Goal: Task Accomplishment & Management: Manage account settings

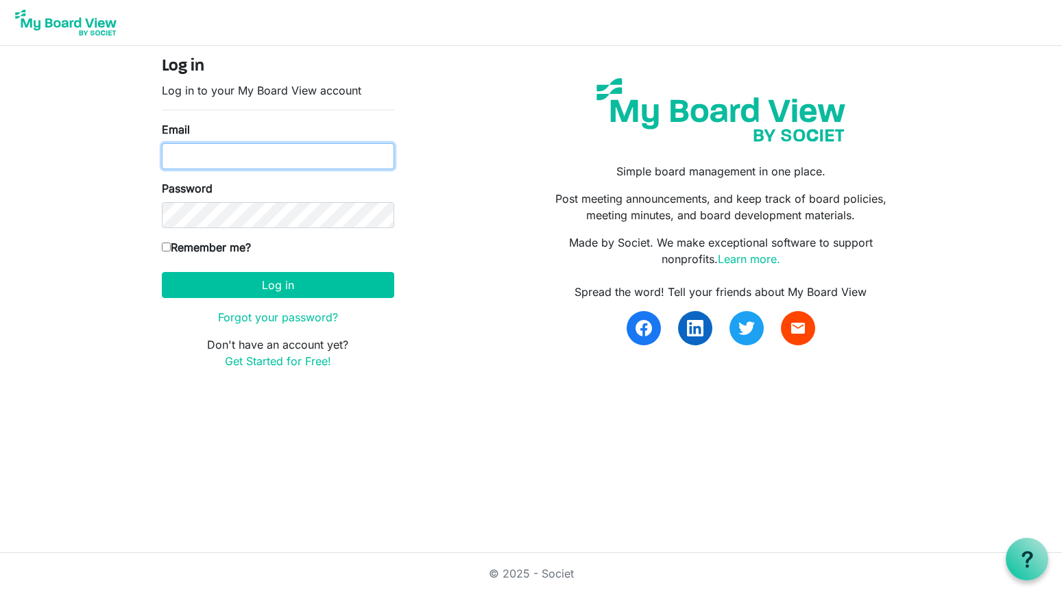
click at [212, 163] on input "Email" at bounding box center [278, 156] width 232 height 26
type input "rsaacke@wsfb.com"
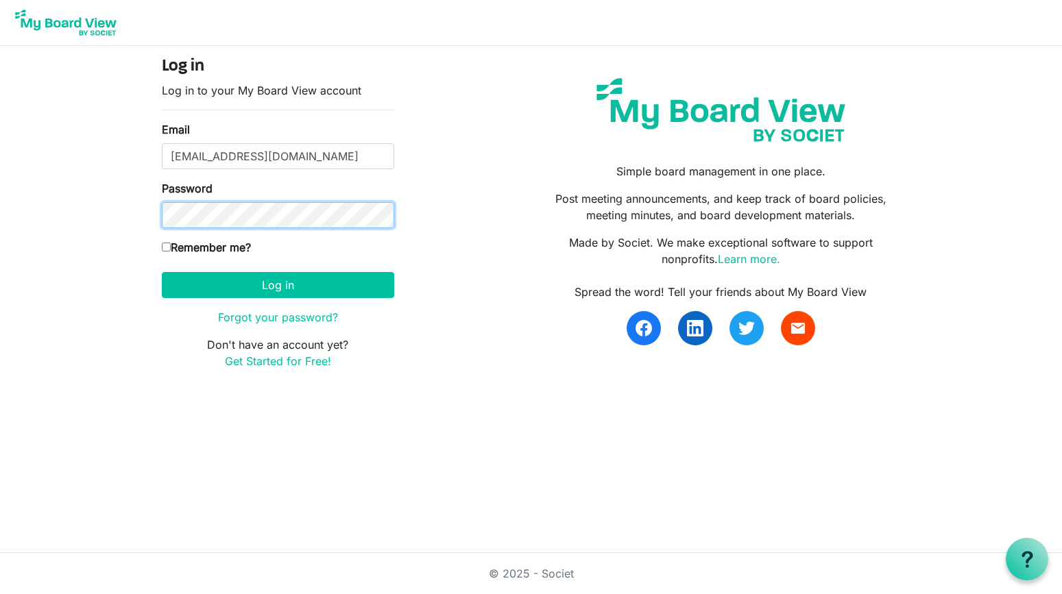
click at [162, 272] on button "Log in" at bounding box center [278, 285] width 232 height 26
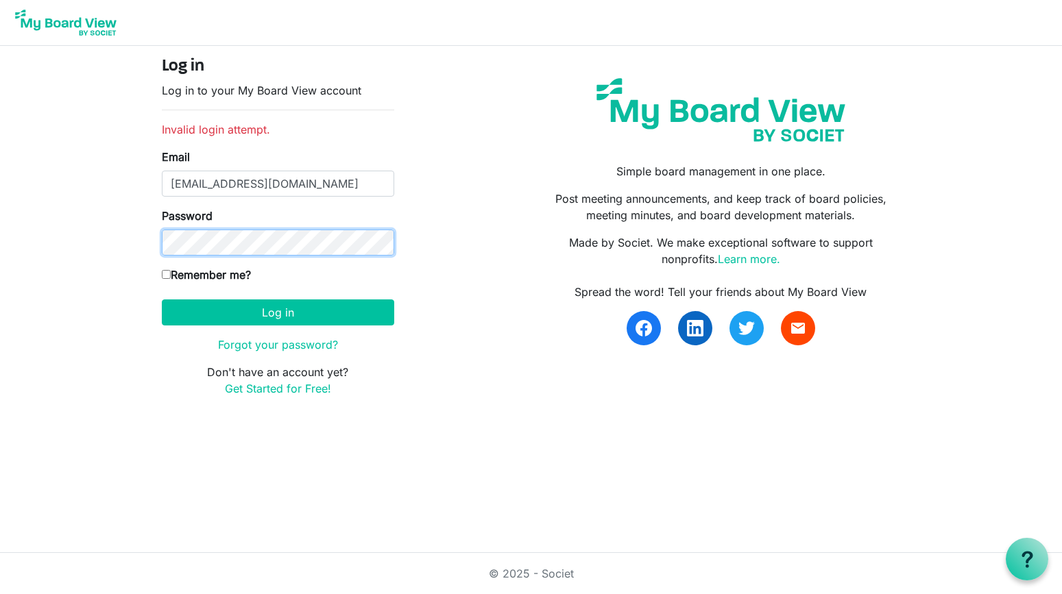
click at [162, 300] on button "Log in" at bounding box center [278, 313] width 232 height 26
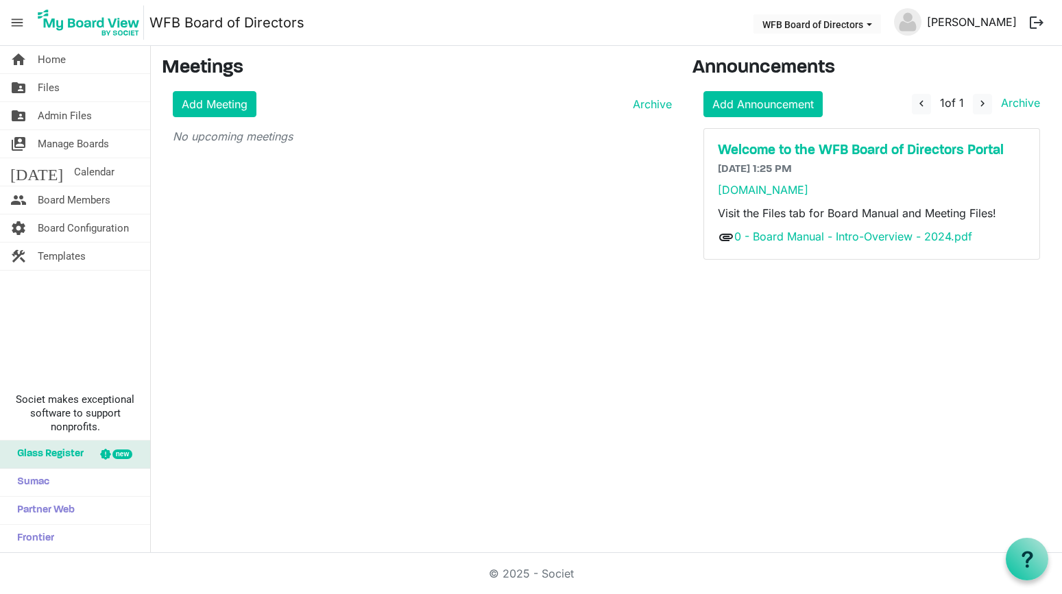
click at [970, 21] on link "[PERSON_NAME]" at bounding box center [972, 21] width 101 height 27
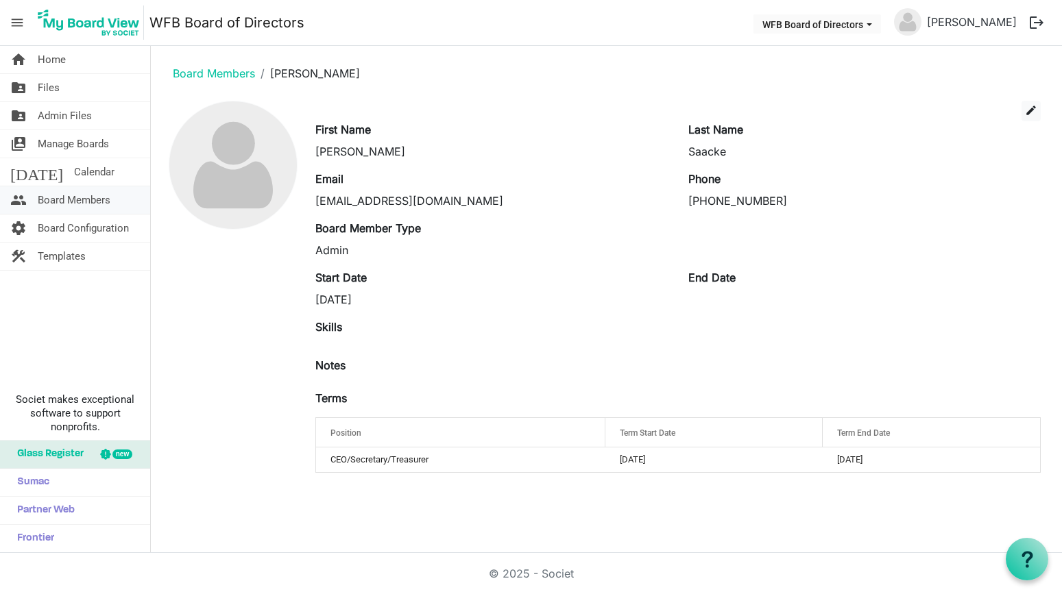
click at [60, 197] on span "Board Members" at bounding box center [74, 200] width 73 height 27
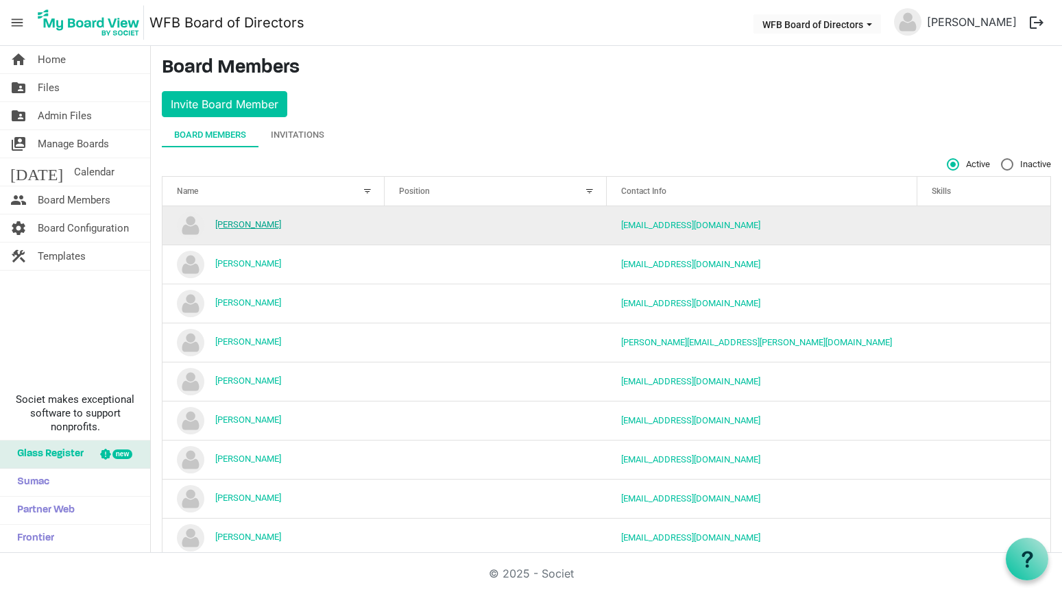
click at [242, 224] on link "Anne Lawrence" at bounding box center [248, 224] width 66 height 10
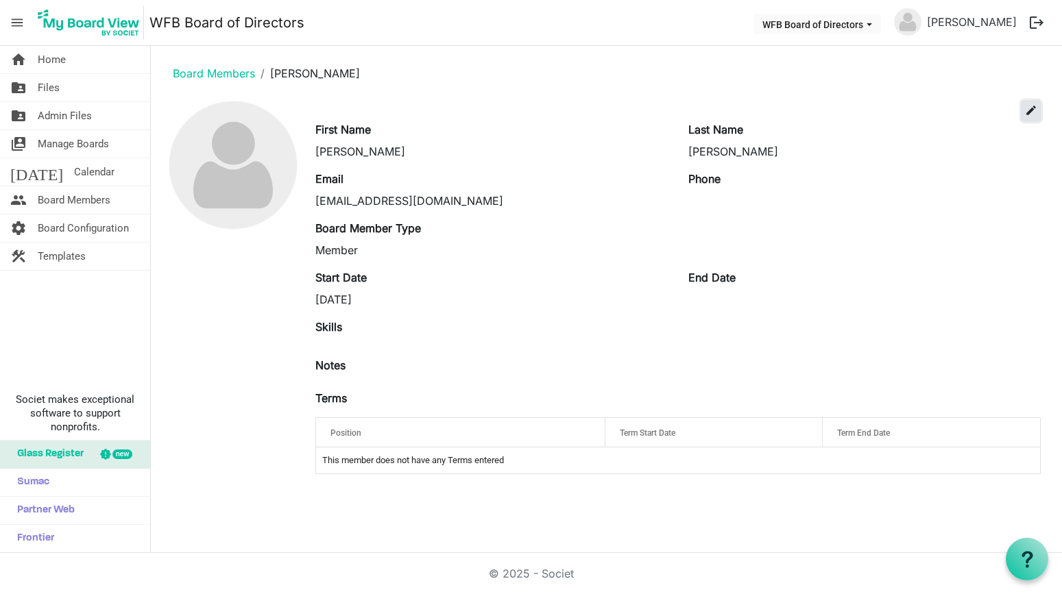
click at [1031, 105] on span "edit" at bounding box center [1031, 110] width 12 height 12
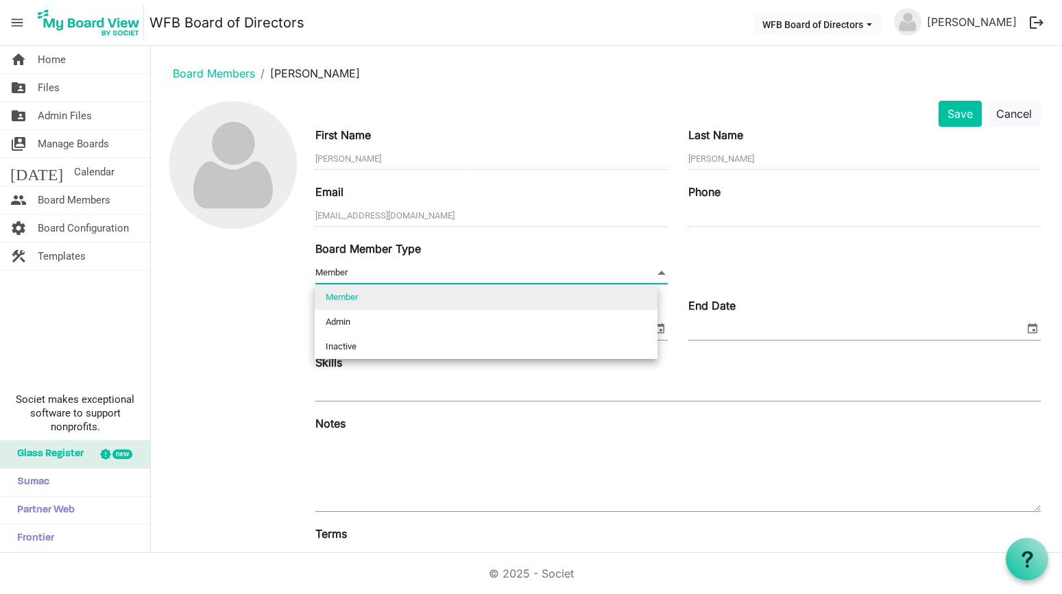
click at [657, 272] on span at bounding box center [661, 272] width 12 height 15
click at [227, 267] on div at bounding box center [233, 379] width 143 height 557
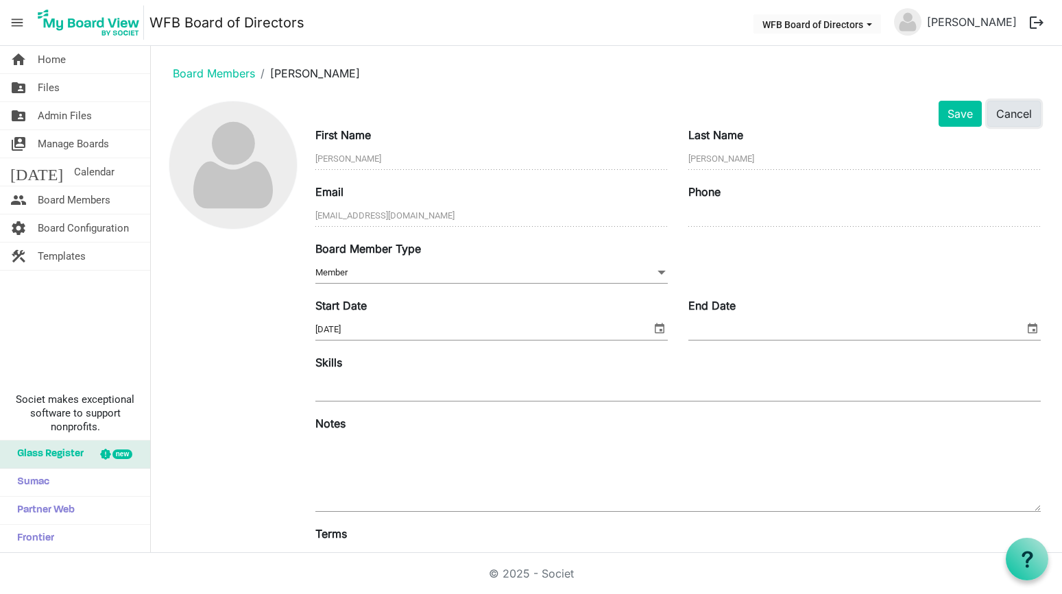
click at [998, 115] on button "Cancel" at bounding box center [1013, 114] width 53 height 26
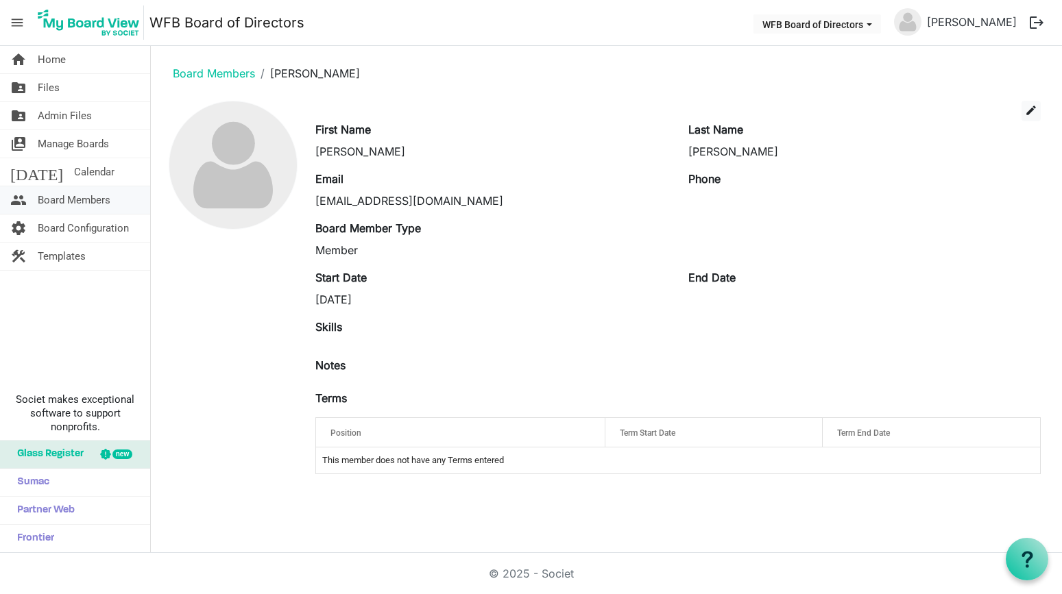
click at [54, 198] on span "Board Members" at bounding box center [74, 200] width 73 height 27
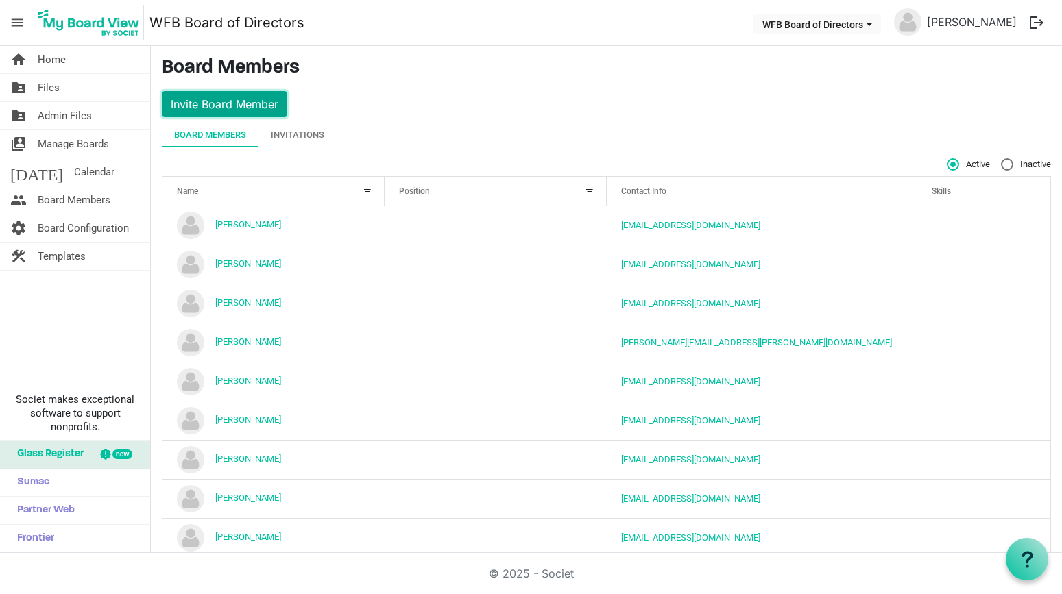
click at [216, 101] on button "Invite Board Member" at bounding box center [224, 104] width 125 height 26
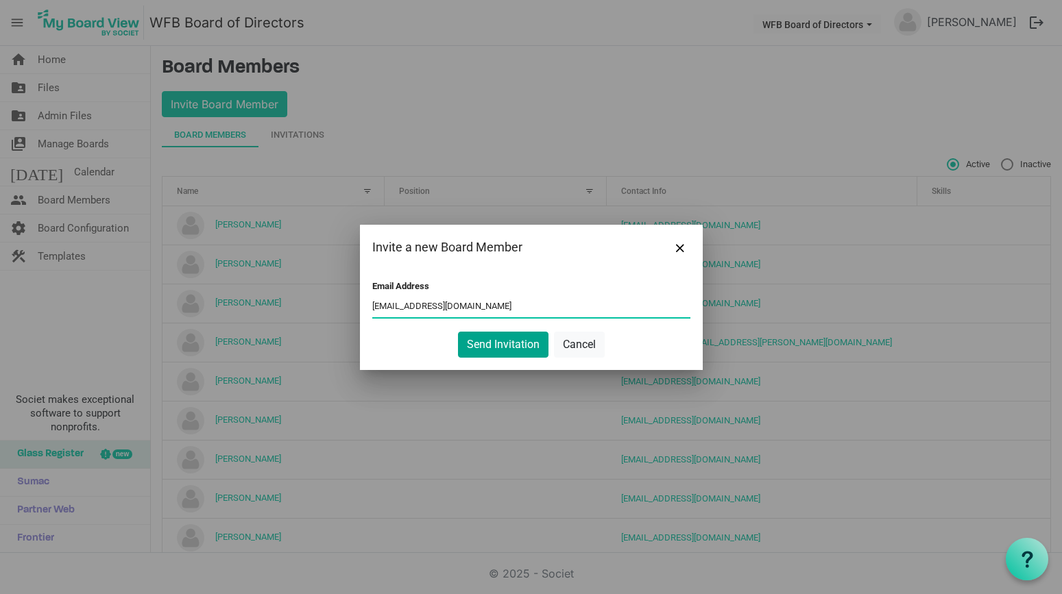
type input "bmiller@wsfb.com"
click at [477, 341] on button "Send Invitation" at bounding box center [503, 345] width 91 height 26
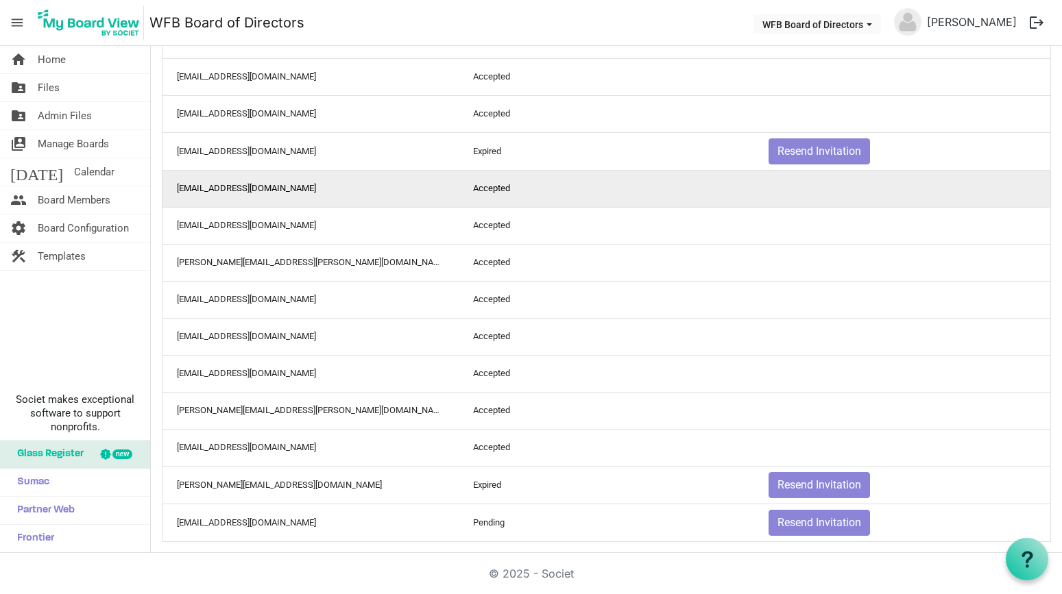
scroll to position [882, 0]
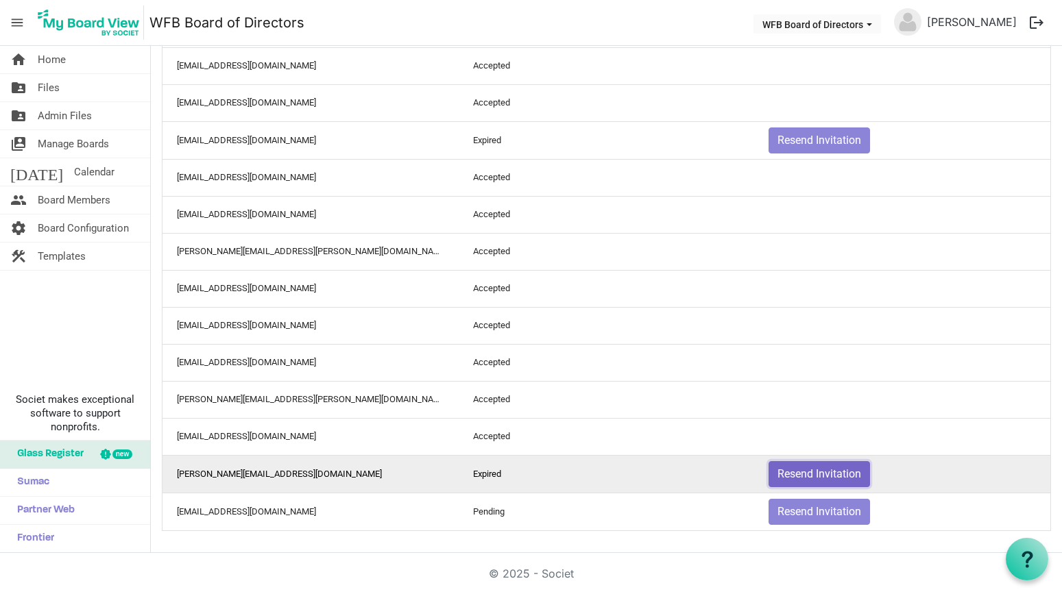
click at [813, 472] on button "Resend Invitation" at bounding box center [819, 474] width 101 height 26
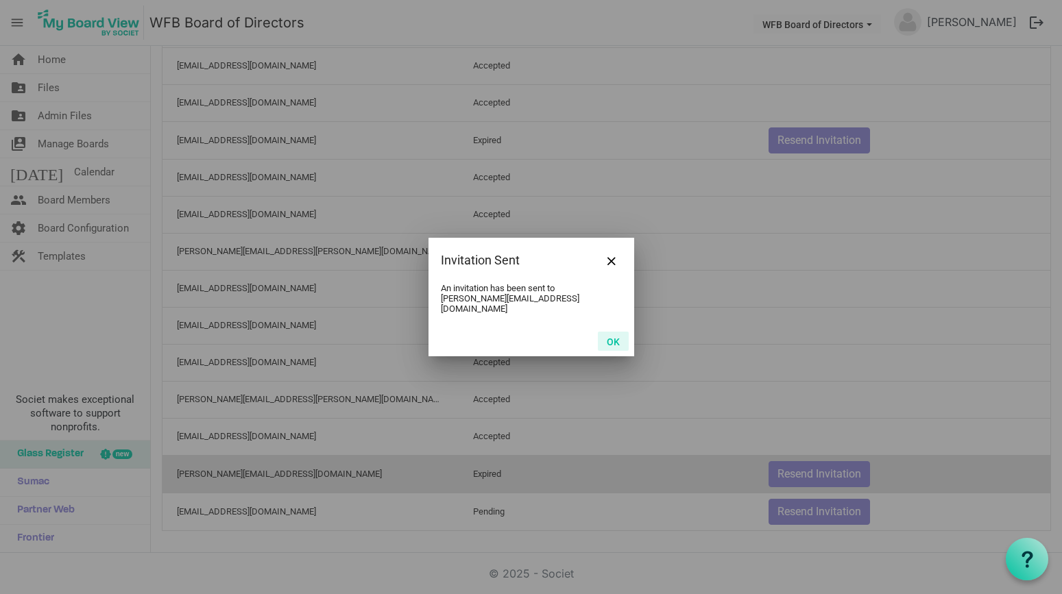
click at [615, 336] on button "OK" at bounding box center [613, 341] width 31 height 19
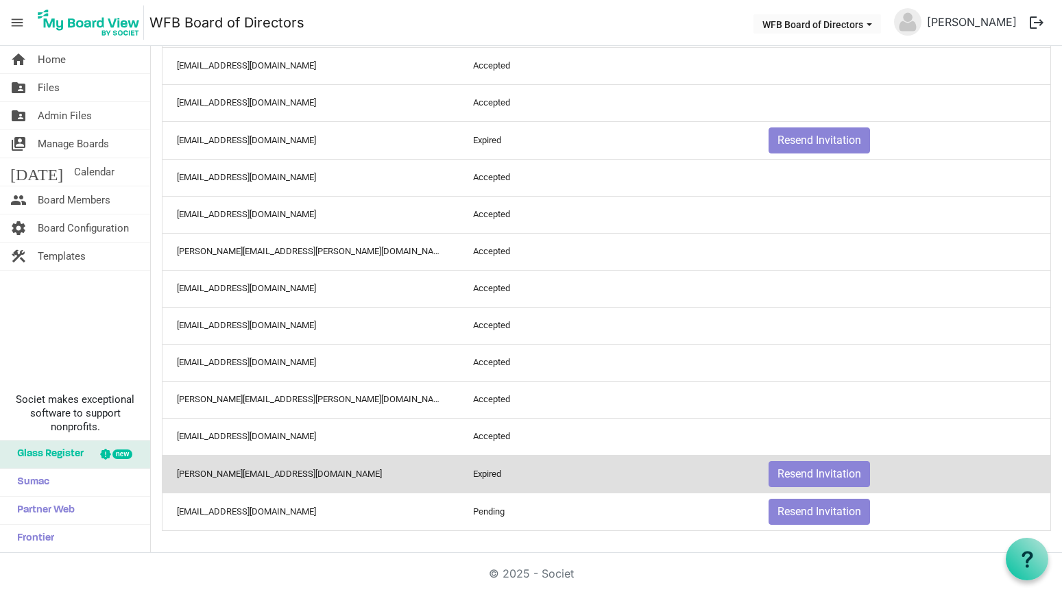
click at [15, 27] on span "menu" at bounding box center [17, 23] width 26 height 26
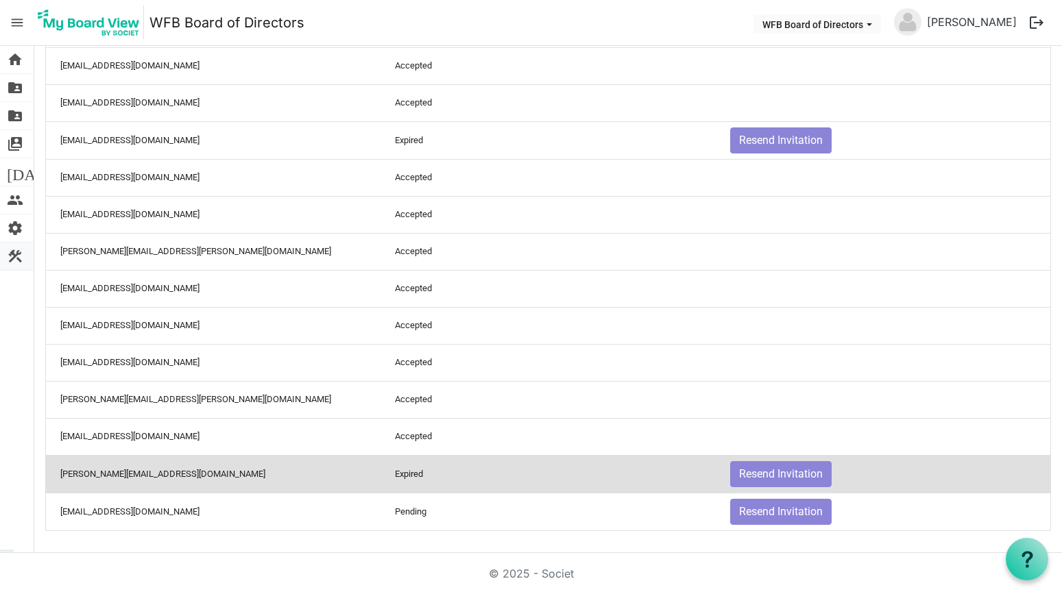
click at [12, 256] on span "construction" at bounding box center [15, 256] width 16 height 27
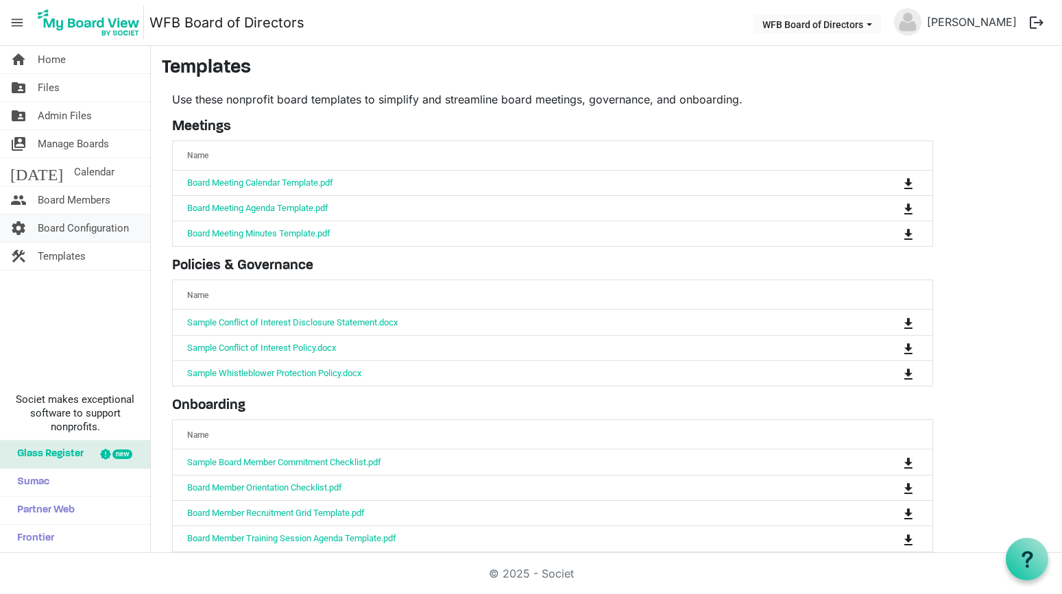
click at [60, 229] on span "Board Configuration" at bounding box center [83, 228] width 91 height 27
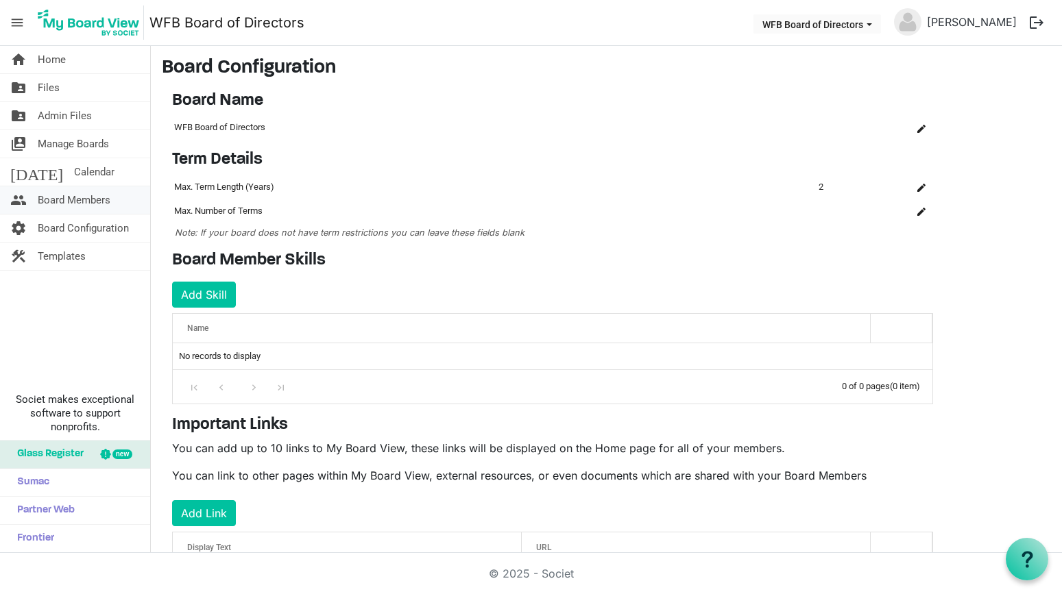
click at [61, 197] on span "Board Members" at bounding box center [74, 200] width 73 height 27
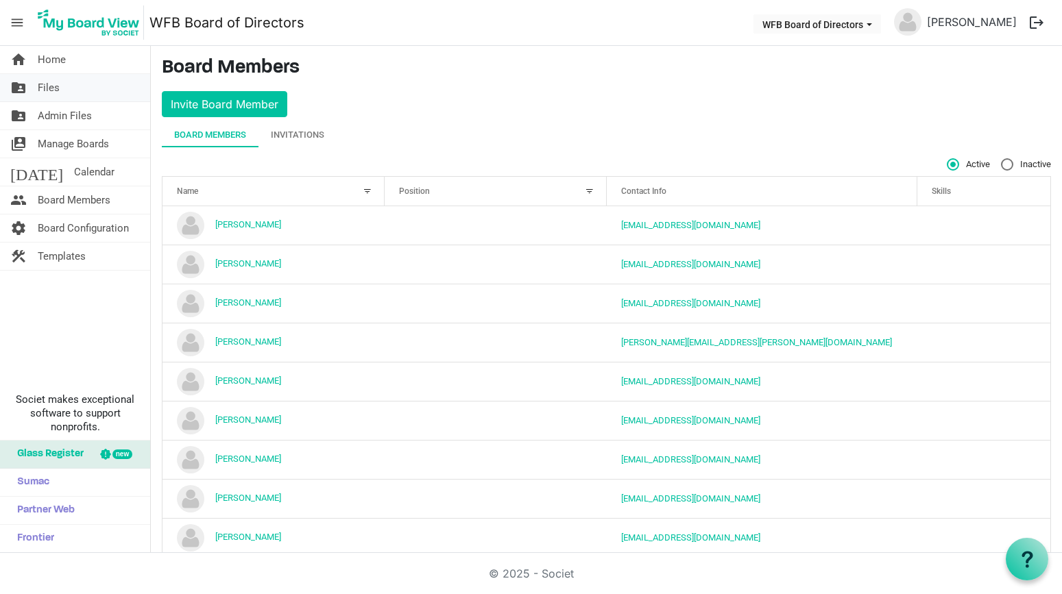
click at [43, 86] on span "Files" at bounding box center [49, 87] width 22 height 27
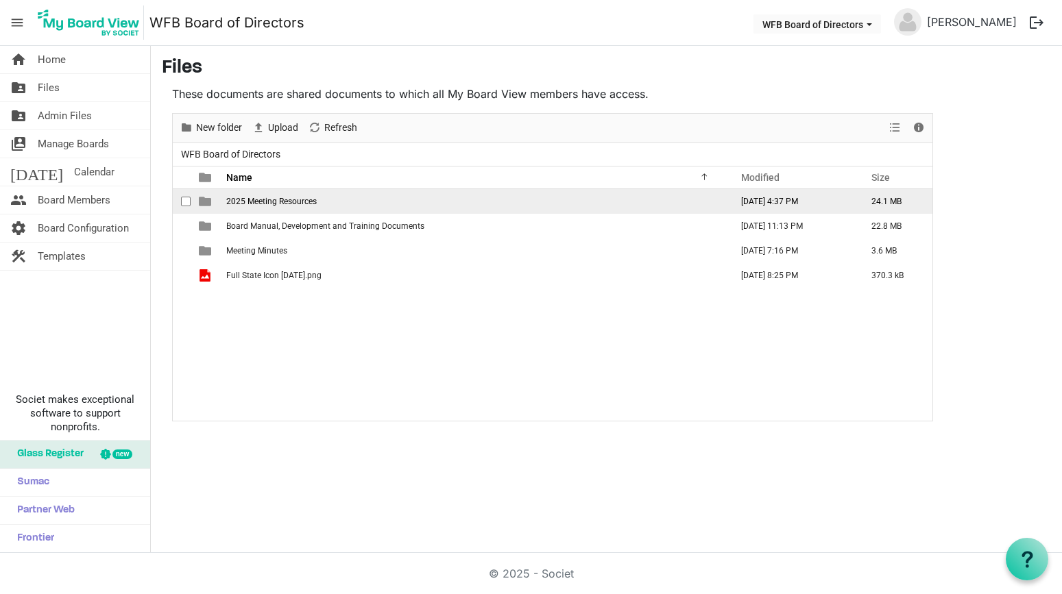
click at [245, 199] on span "2025 Meeting Resources" at bounding box center [271, 202] width 91 height 10
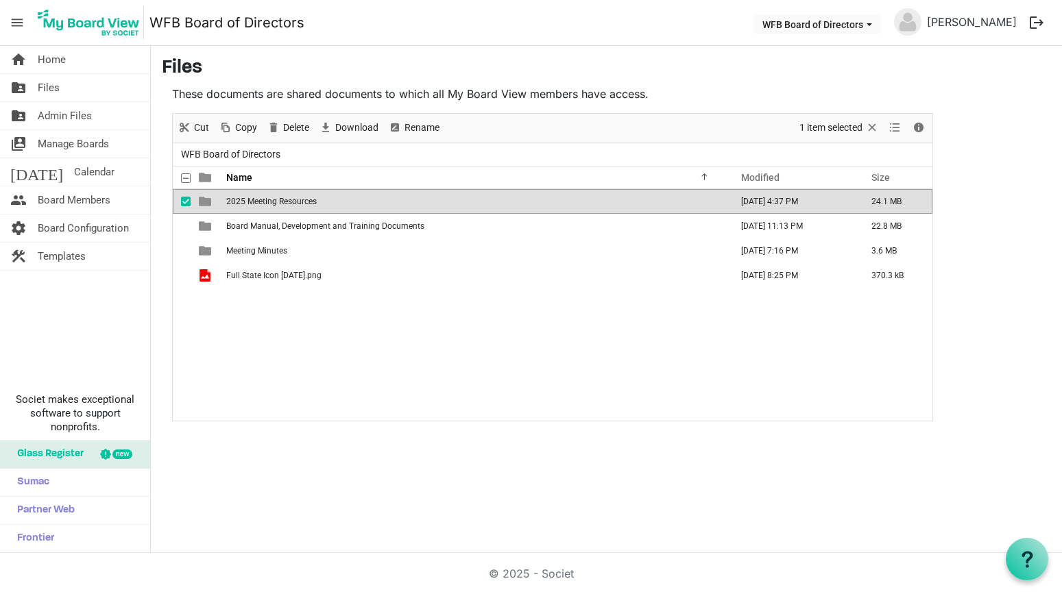
click at [245, 199] on span "2025 Meeting Resources" at bounding box center [271, 202] width 91 height 10
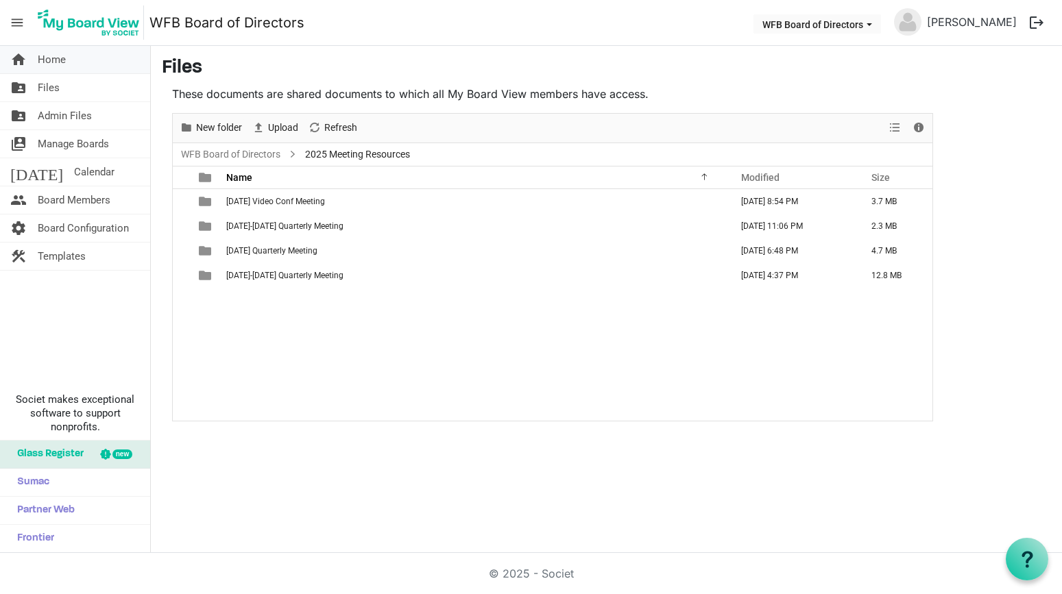
click at [43, 62] on span "Home" at bounding box center [52, 59] width 28 height 27
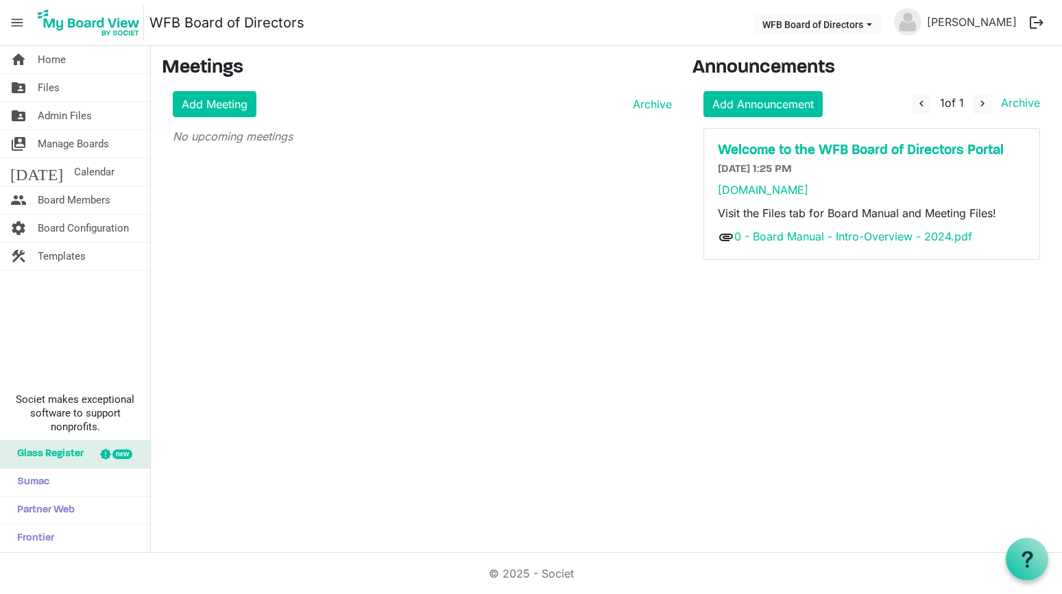
click at [16, 23] on span "menu" at bounding box center [17, 23] width 26 height 26
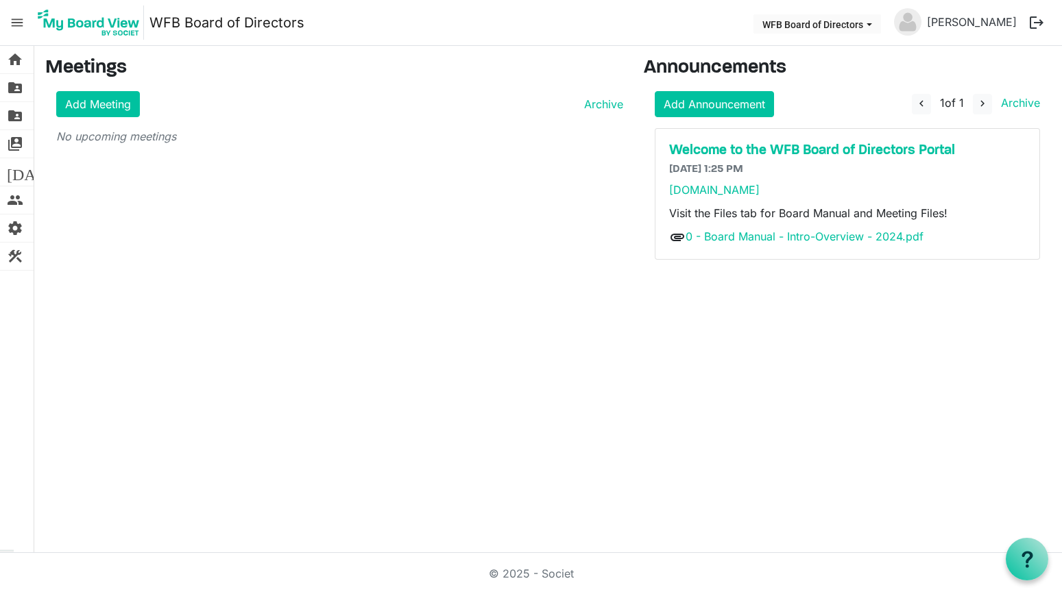
click at [16, 23] on span "menu" at bounding box center [17, 23] width 26 height 26
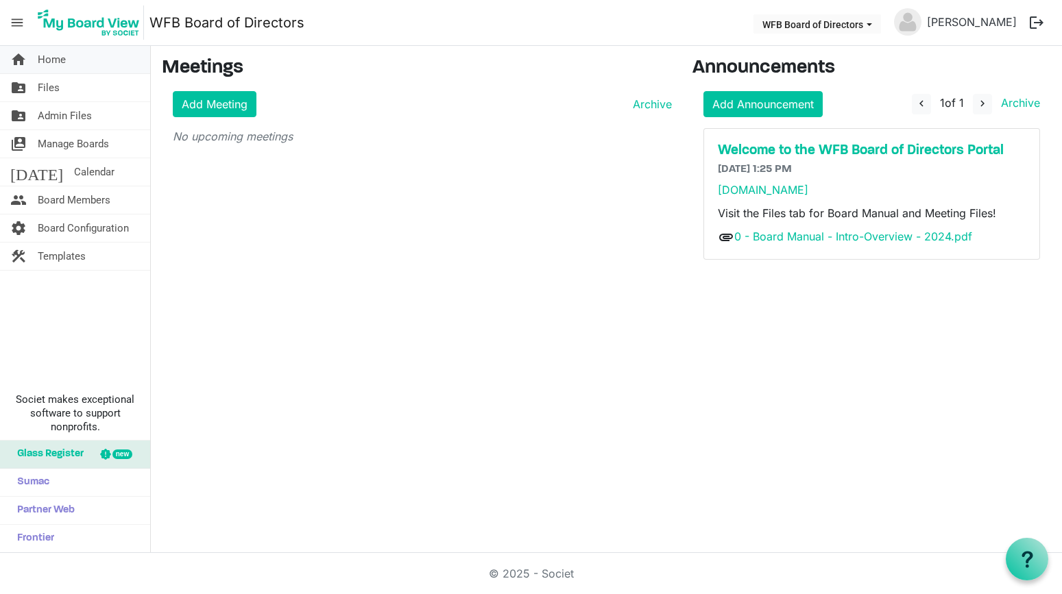
click at [52, 60] on span "Home" at bounding box center [52, 59] width 28 height 27
click at [1024, 559] on icon at bounding box center [1027, 559] width 17 height 17
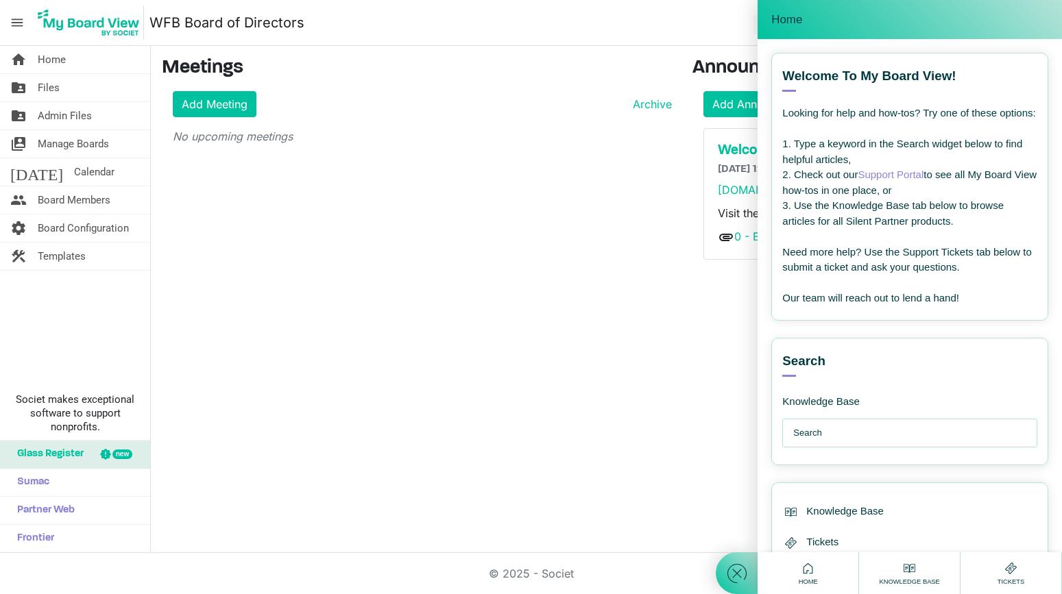
click at [813, 447] on input "text" at bounding box center [913, 433] width 240 height 27
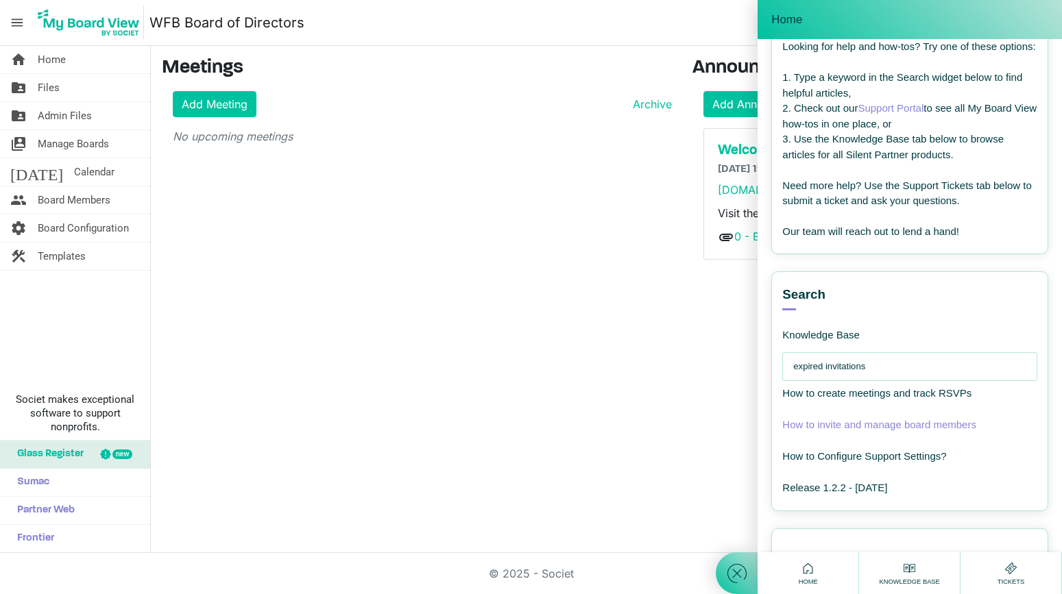
type input "expired invitations"
click at [843, 431] on span "How to invite and manage board members" at bounding box center [879, 425] width 194 height 12
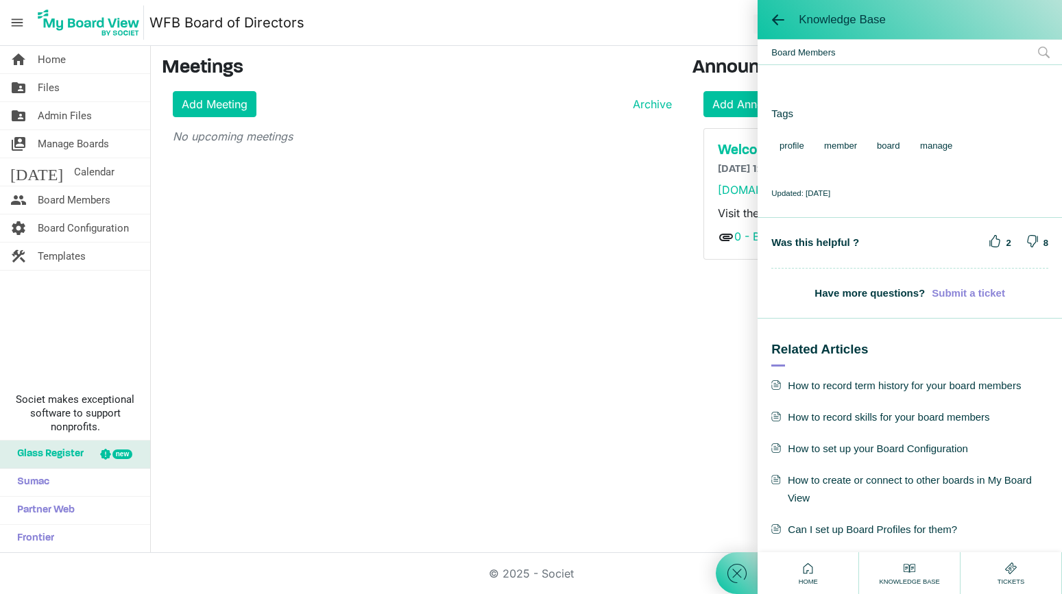
scroll to position [1379, 0]
click at [857, 534] on span "Can I set up Board Profiles for them?" at bounding box center [909, 530] width 277 height 18
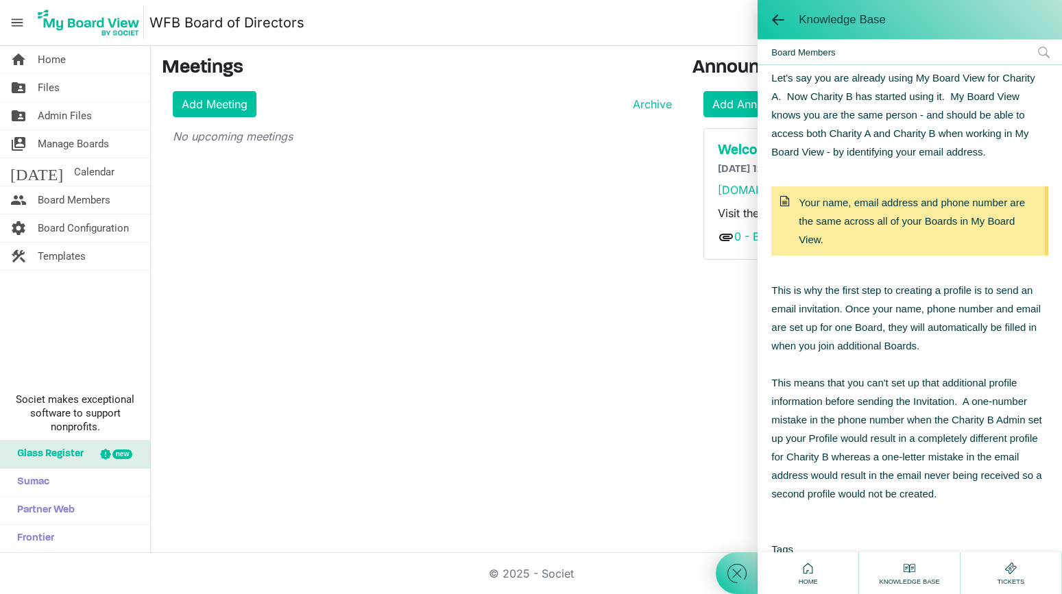
scroll to position [480, 0]
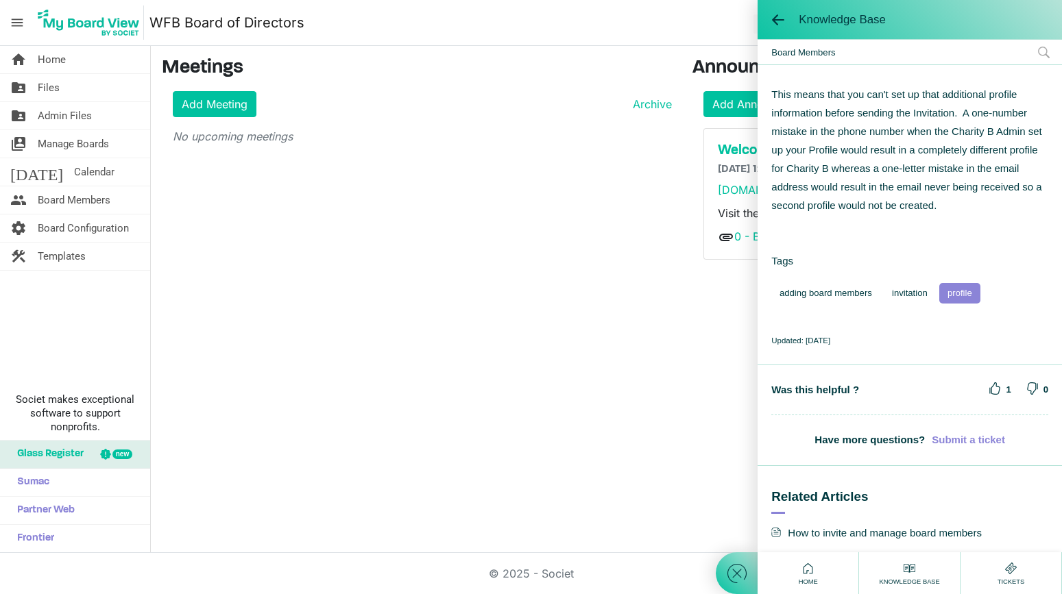
click at [959, 304] on span "profile" at bounding box center [959, 293] width 41 height 21
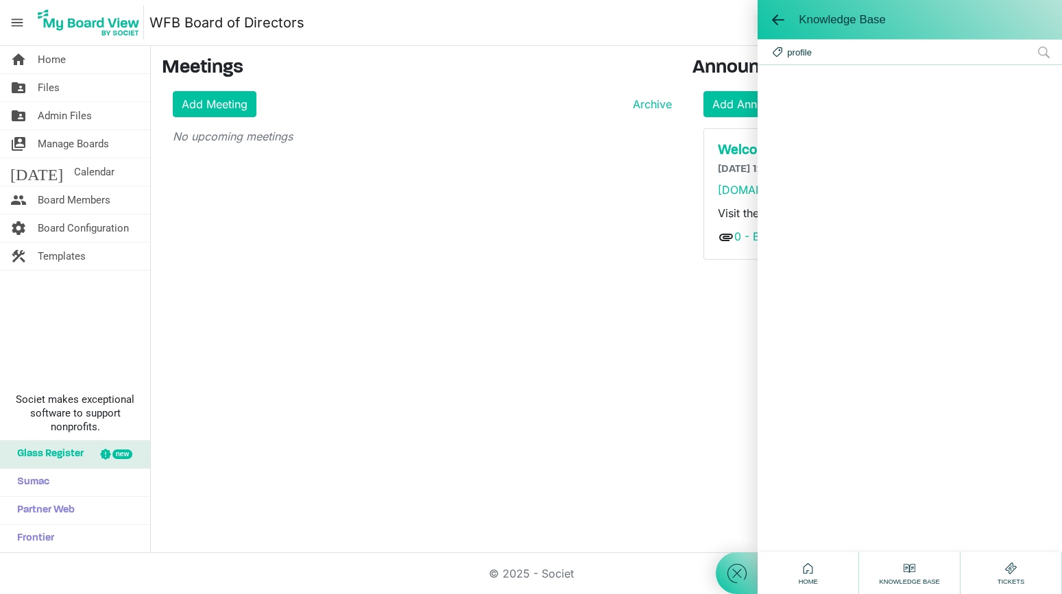
scroll to position [0, 0]
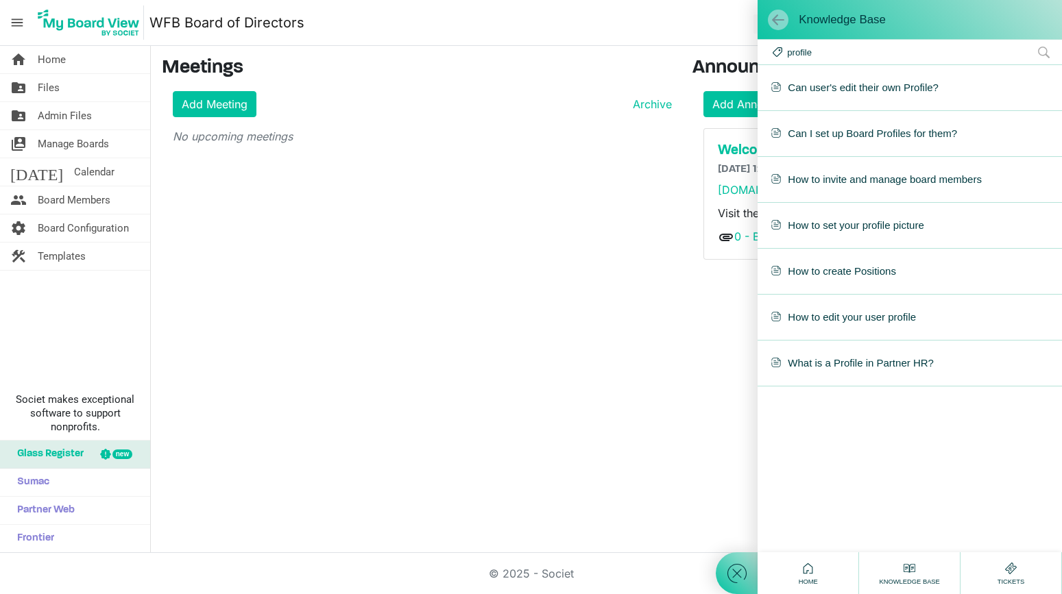
click at [774, 15] on span at bounding box center [778, 20] width 14 height 14
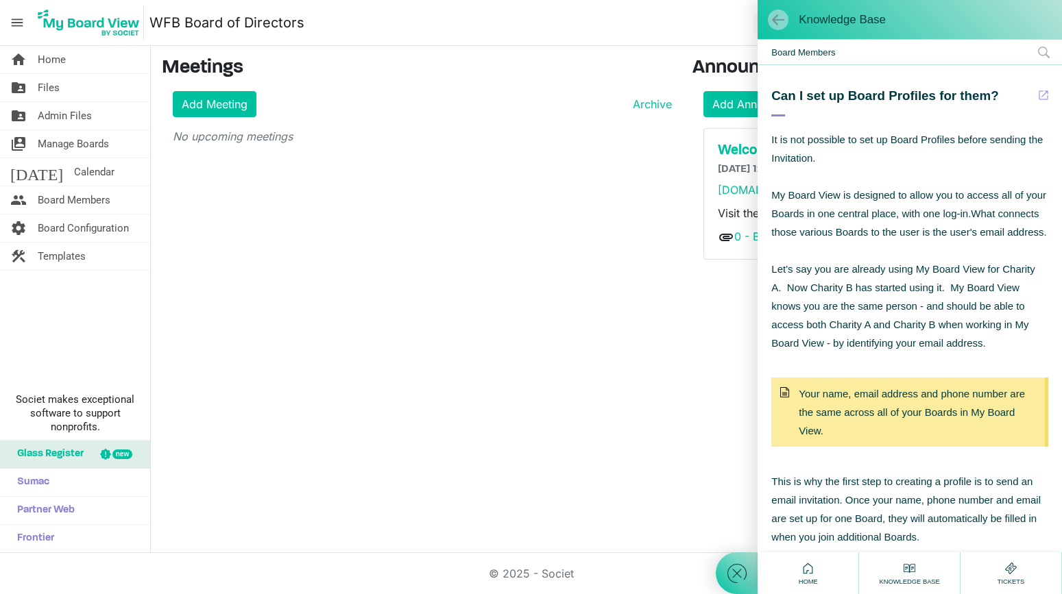
click at [774, 15] on span at bounding box center [778, 20] width 14 height 14
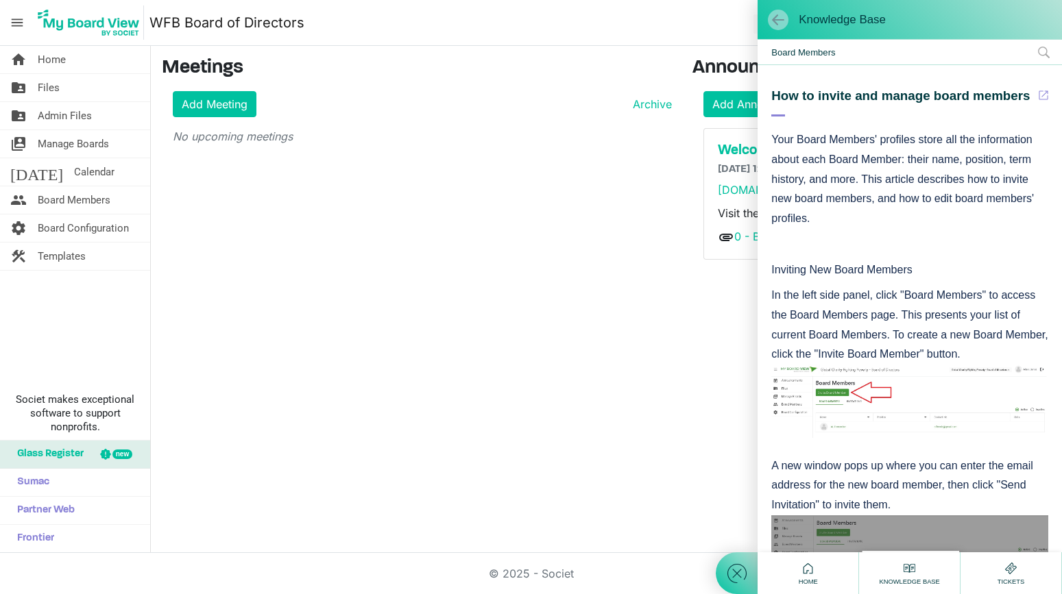
click at [774, 15] on span at bounding box center [778, 20] width 14 height 14
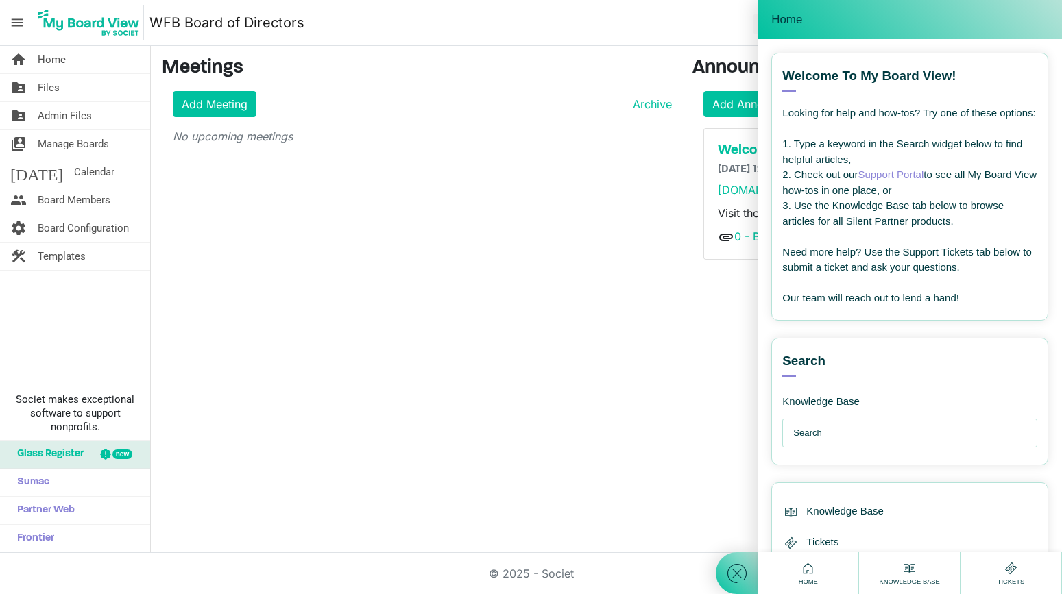
click at [616, 369] on div "home Home folder_shared Files folder_shared Admin Files switch_account Manage B…" at bounding box center [531, 299] width 1062 height 507
click at [732, 570] on icon at bounding box center [737, 574] width 25 height 25
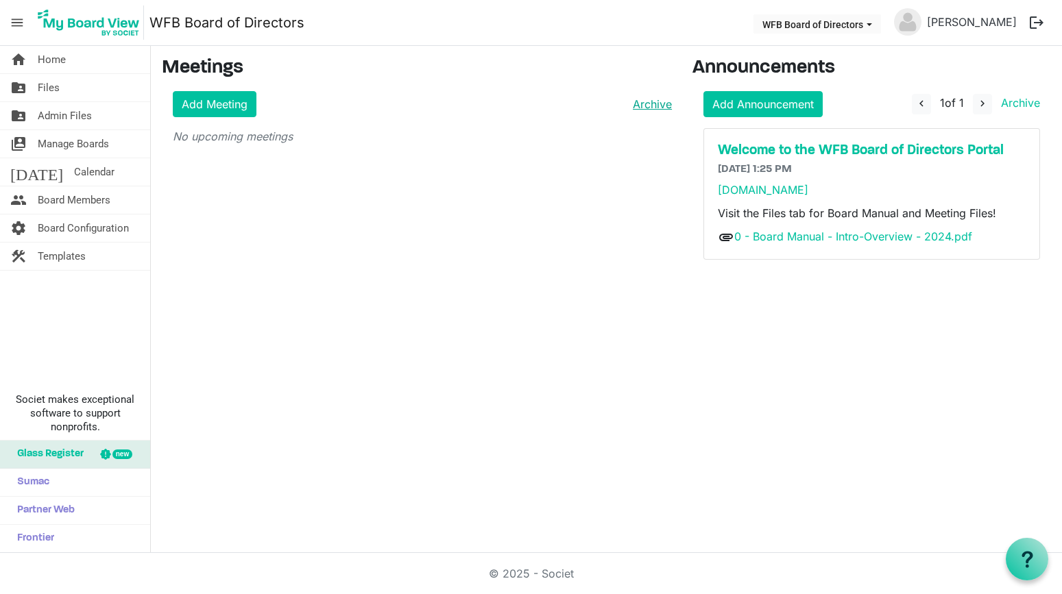
click at [647, 105] on link "Archive" at bounding box center [649, 104] width 45 height 16
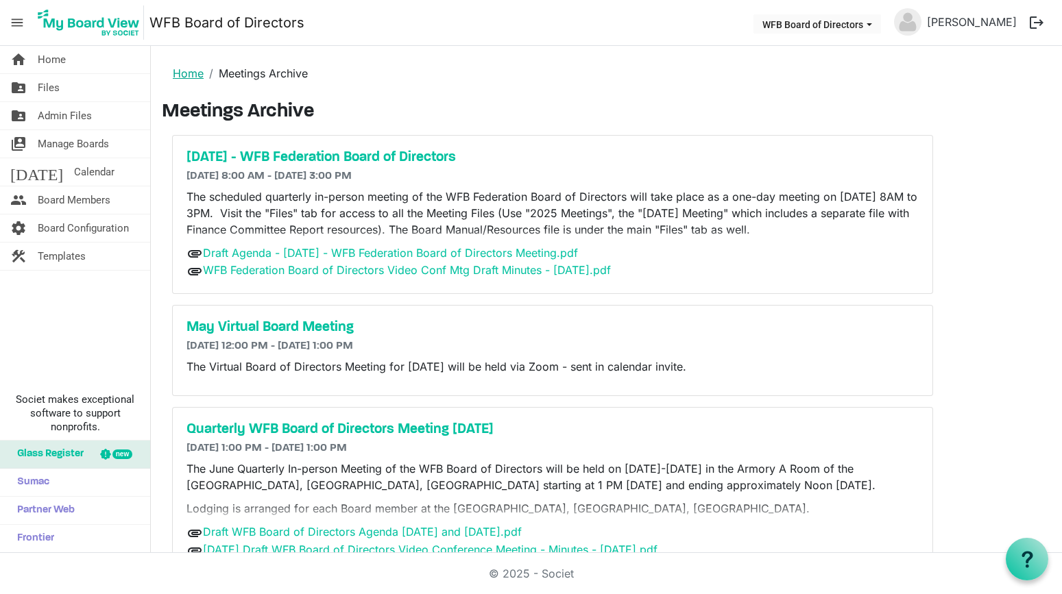
click at [185, 72] on link "Home" at bounding box center [188, 74] width 31 height 14
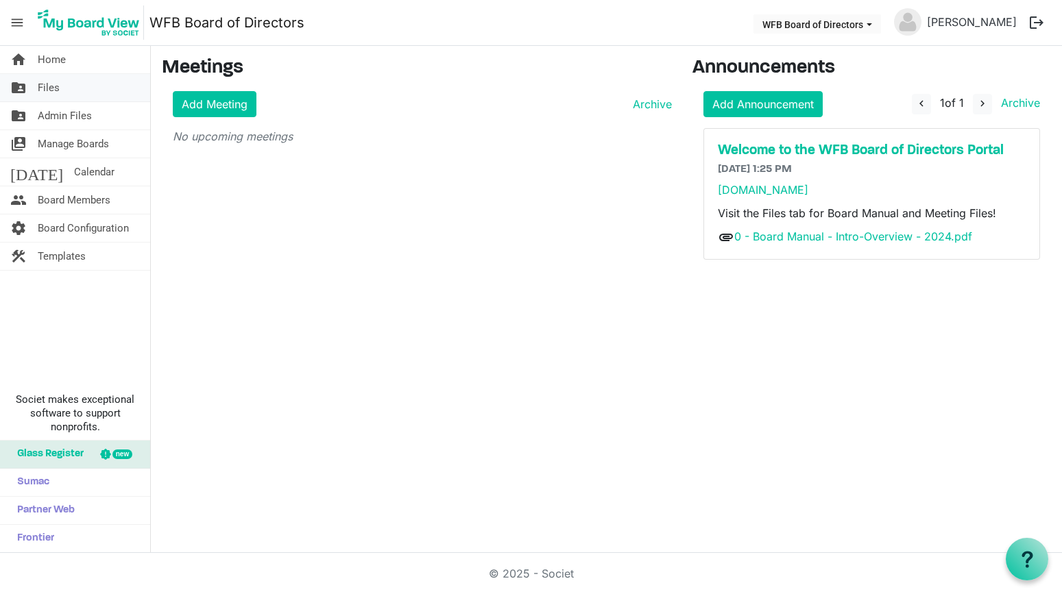
click at [48, 88] on span "Files" at bounding box center [49, 87] width 22 height 27
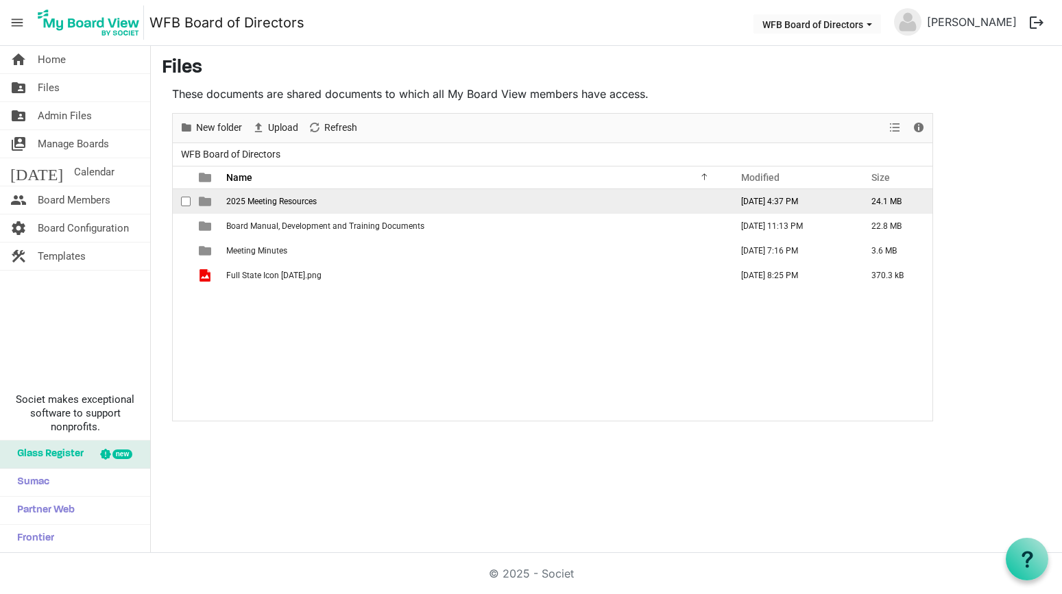
click at [270, 199] on span "2025 Meeting Resources" at bounding box center [271, 202] width 91 height 10
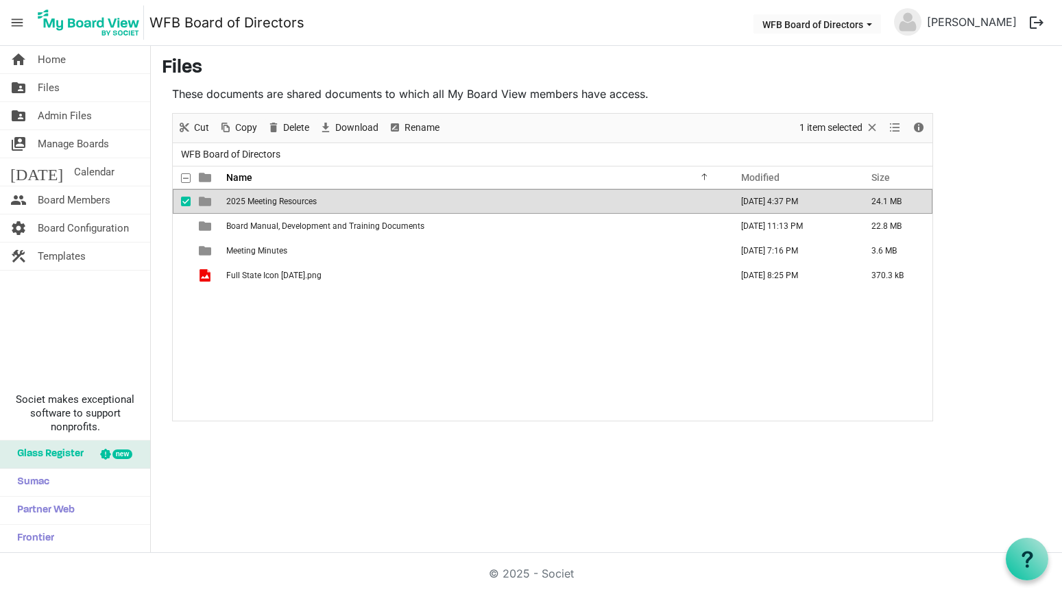
click at [270, 199] on span "2025 Meeting Resources" at bounding box center [271, 202] width 91 height 10
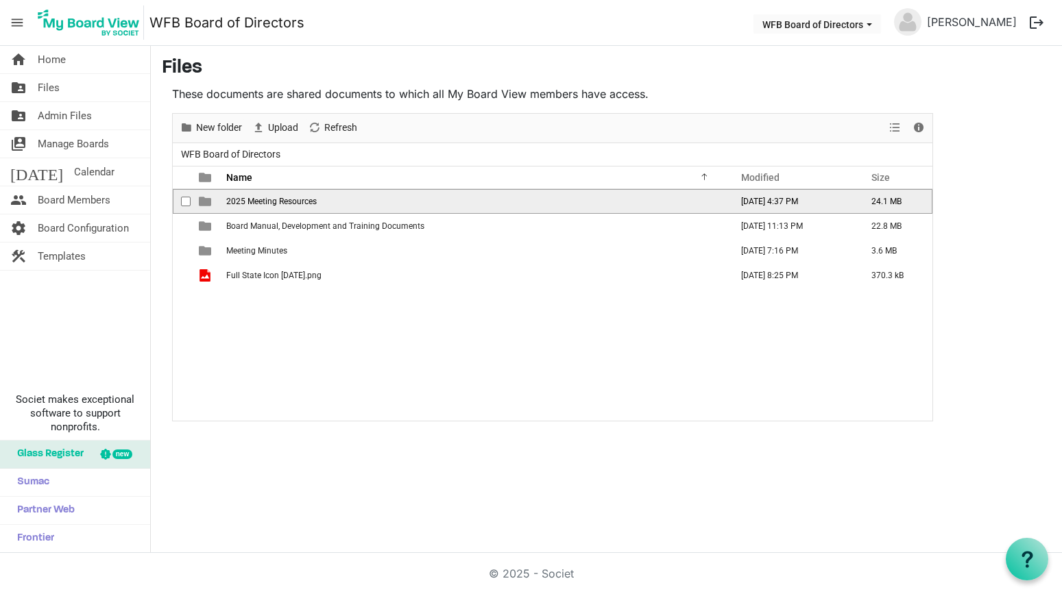
click at [270, 199] on span "2025 Meeting Resources" at bounding box center [271, 202] width 91 height 10
click at [262, 195] on td "[DATE] Video Conf Meeting" at bounding box center [474, 201] width 505 height 25
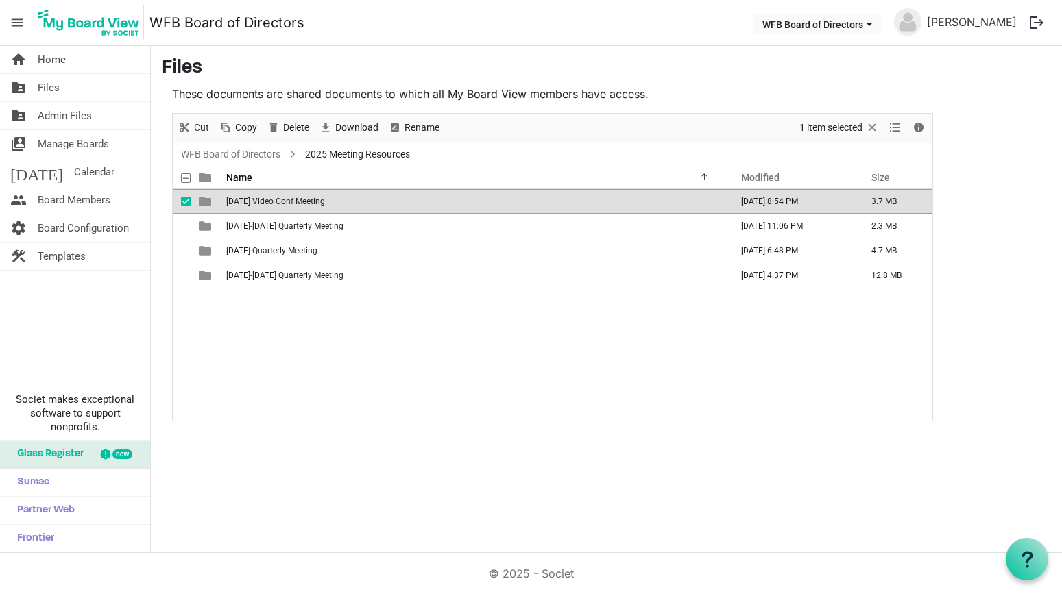
click at [262, 195] on td "[DATE] Video Conf Meeting" at bounding box center [474, 201] width 505 height 25
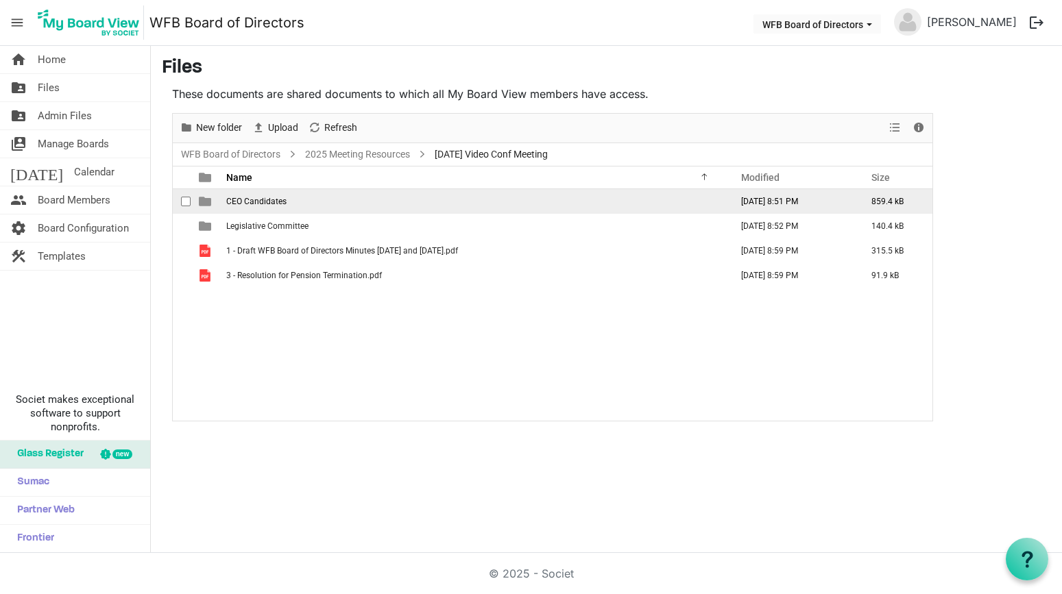
click at [259, 200] on span "CEO Candidates" at bounding box center [256, 202] width 60 height 10
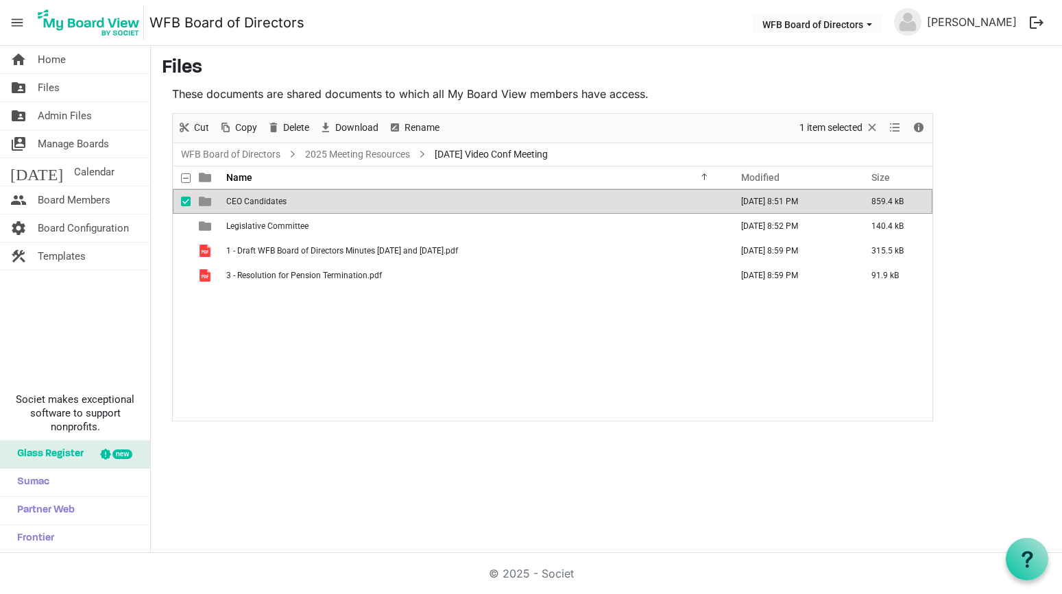
click at [259, 200] on span "CEO Candidates" at bounding box center [256, 202] width 60 height 10
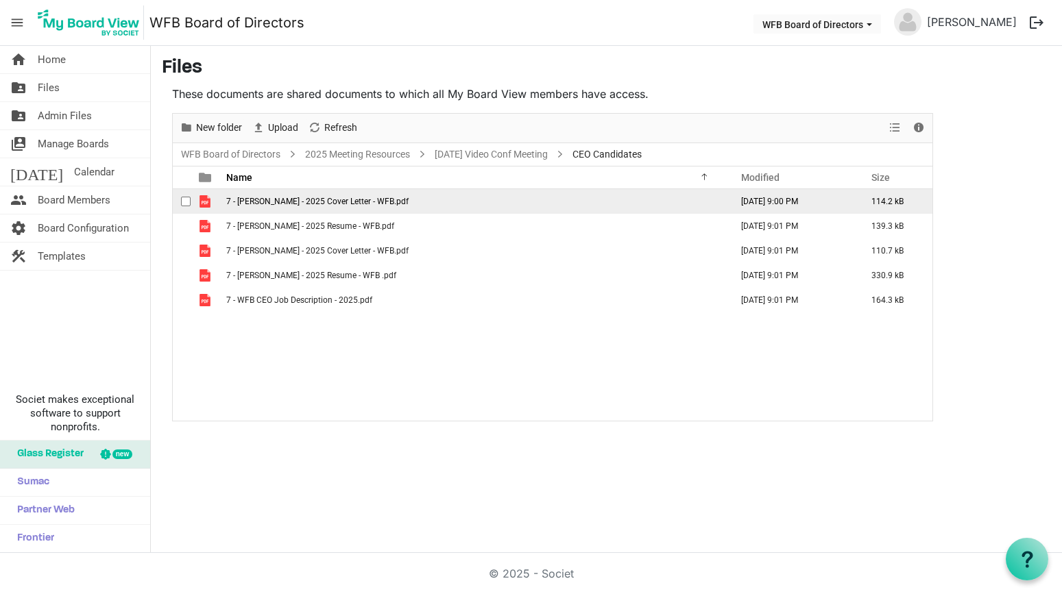
click at [267, 202] on span "7 - [PERSON_NAME] - 2025 Cover Letter - WFB.pdf" at bounding box center [317, 202] width 182 height 10
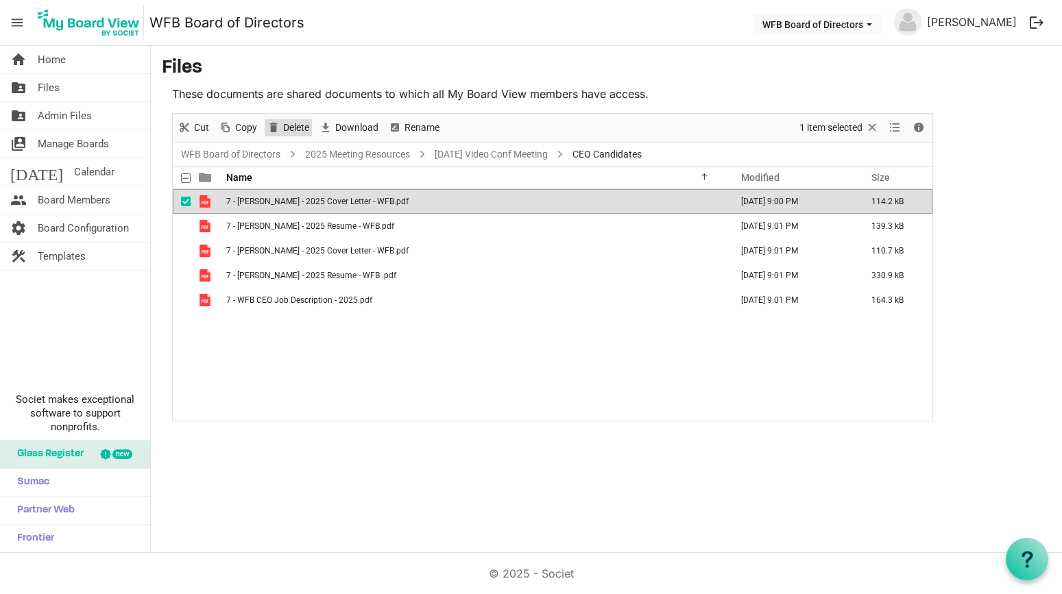
click at [286, 126] on span "Delete" at bounding box center [296, 127] width 29 height 17
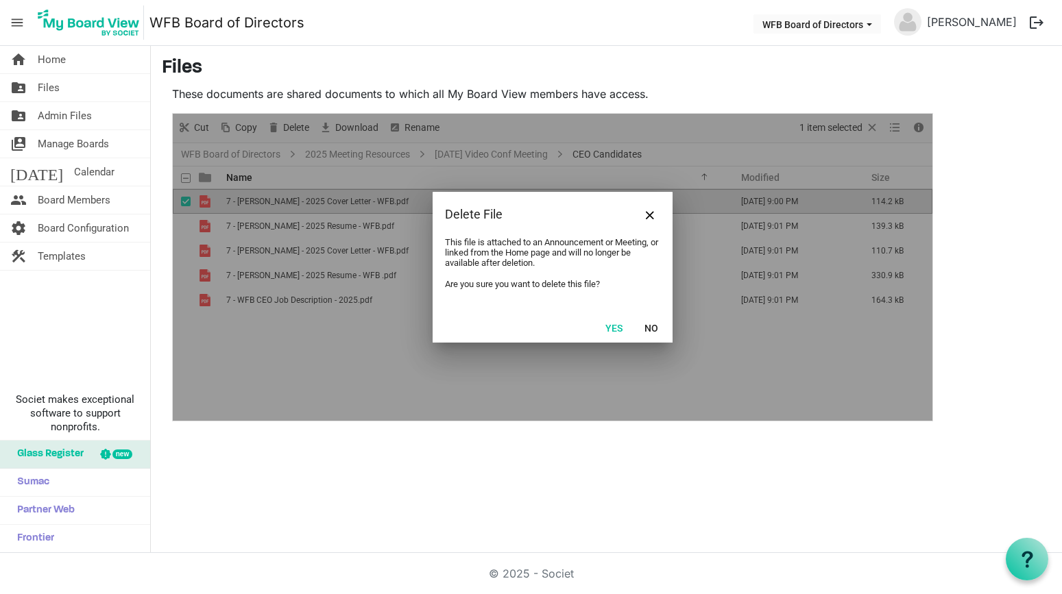
drag, startPoint x: 617, startPoint y: 327, endPoint x: 608, endPoint y: 320, distance: 11.2
click at [614, 324] on button "Yes" at bounding box center [614, 327] width 35 height 19
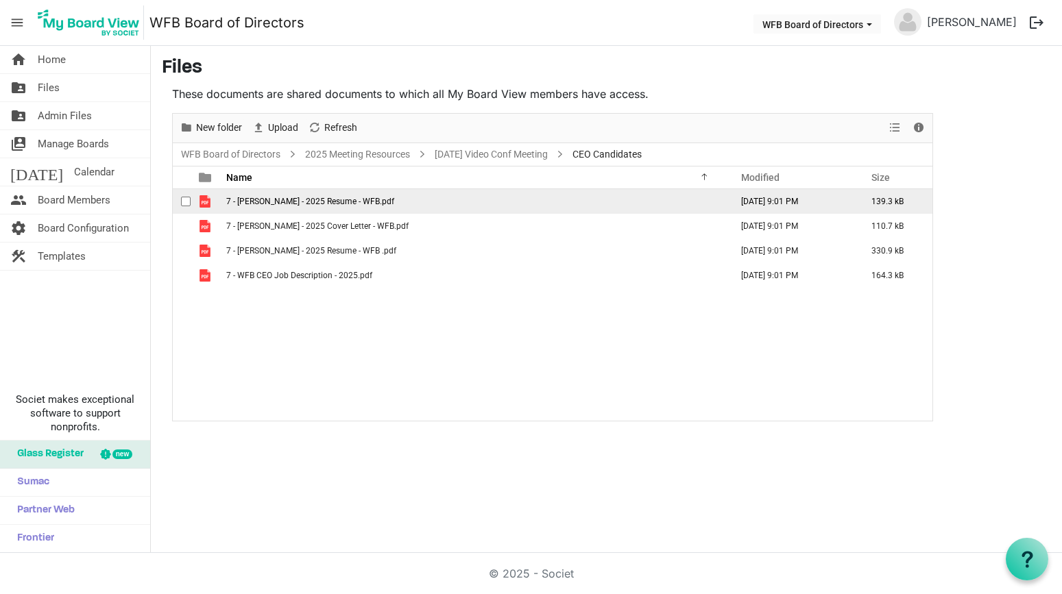
click at [293, 195] on td "7 - [PERSON_NAME] - 2025 Resume - WFB.pdf" at bounding box center [474, 201] width 505 height 25
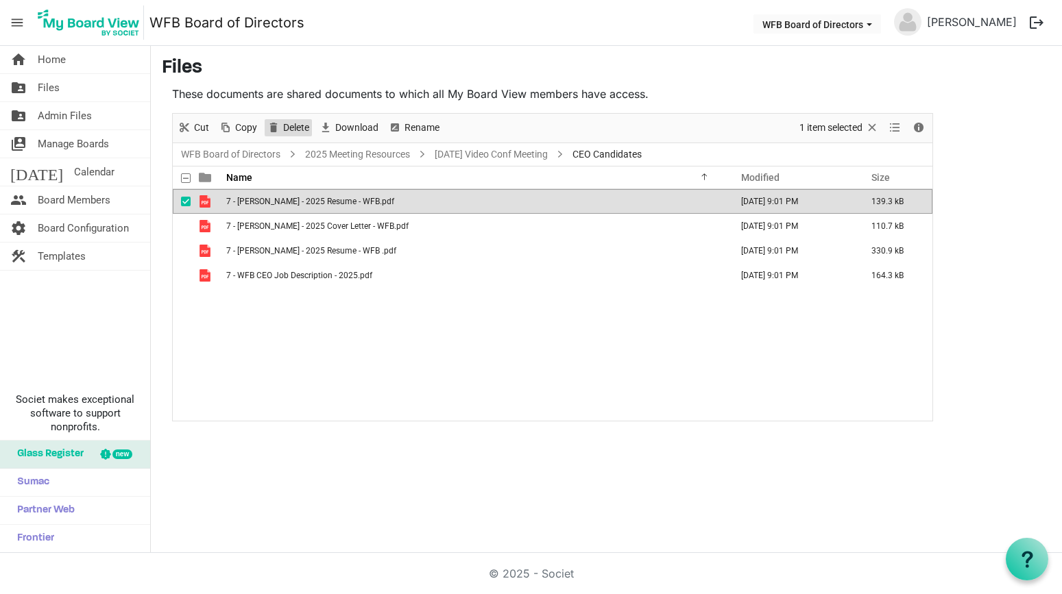
click at [289, 125] on span "Delete" at bounding box center [296, 127] width 29 height 17
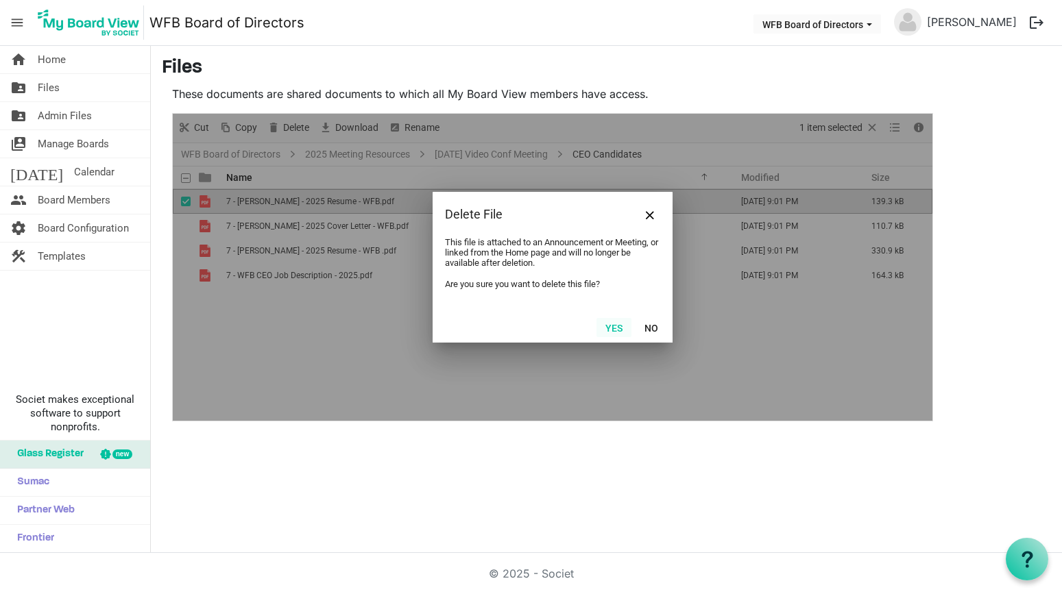
drag, startPoint x: 609, startPoint y: 328, endPoint x: 582, endPoint y: 314, distance: 30.4
click at [609, 328] on button "Yes" at bounding box center [614, 327] width 35 height 19
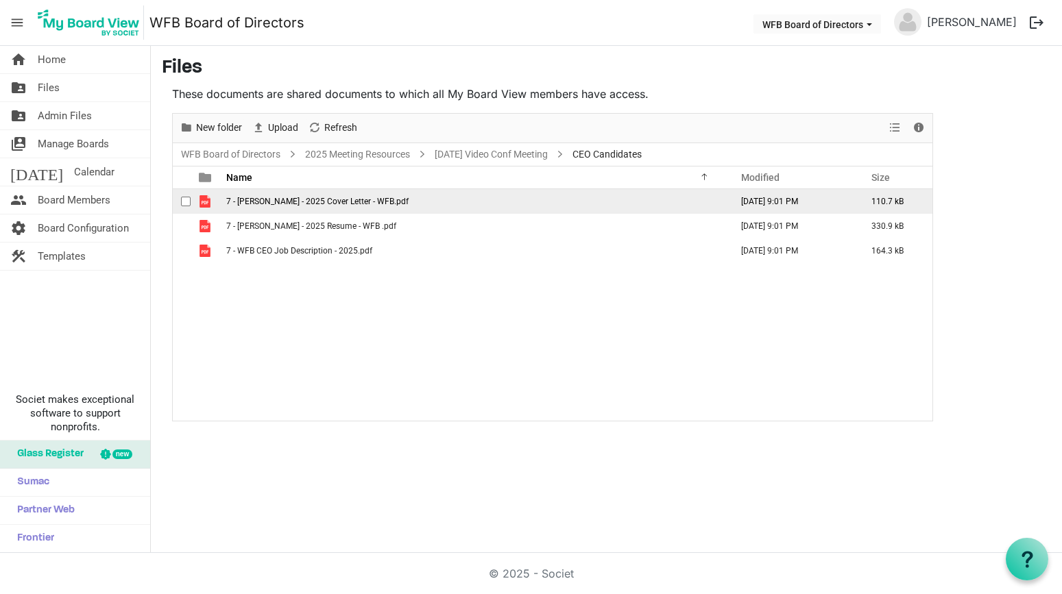
click at [303, 202] on span "7 - [PERSON_NAME] - 2025 Cover Letter - WFB.pdf" at bounding box center [317, 202] width 182 height 10
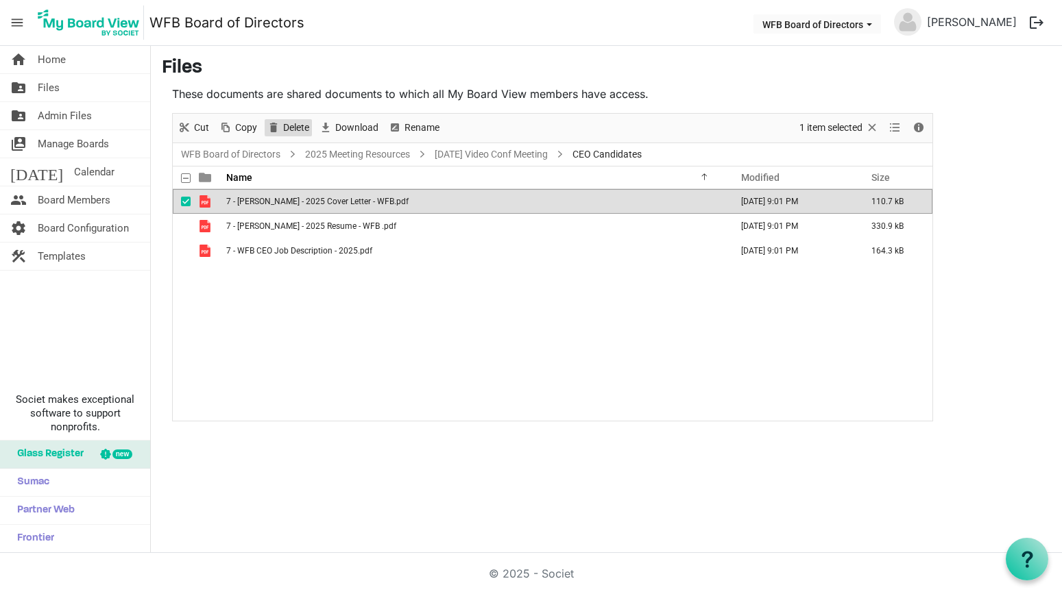
click at [284, 130] on span "Delete" at bounding box center [296, 127] width 29 height 17
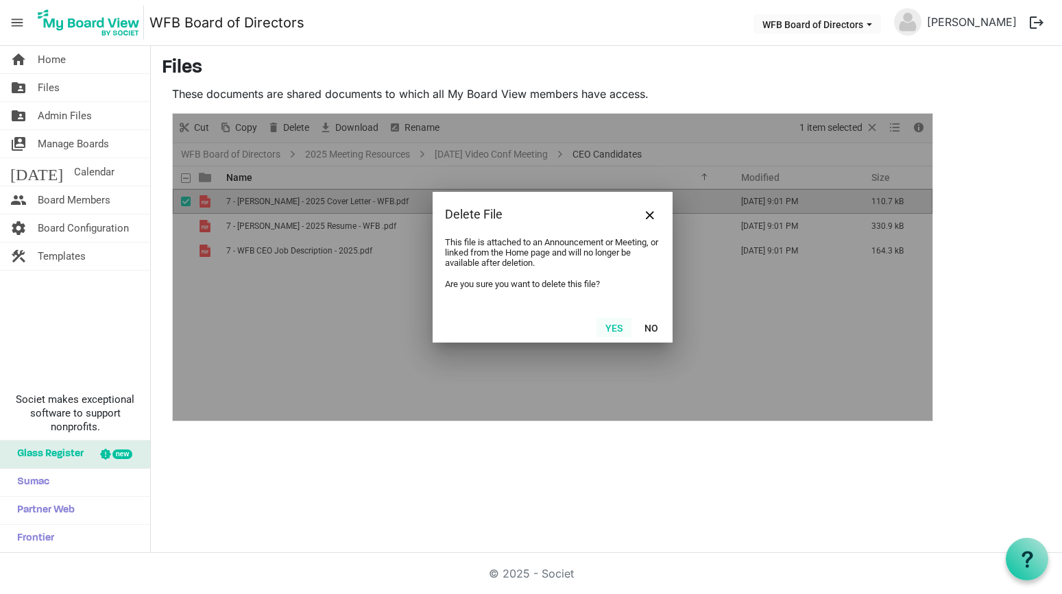
click at [613, 327] on button "Yes" at bounding box center [614, 327] width 35 height 19
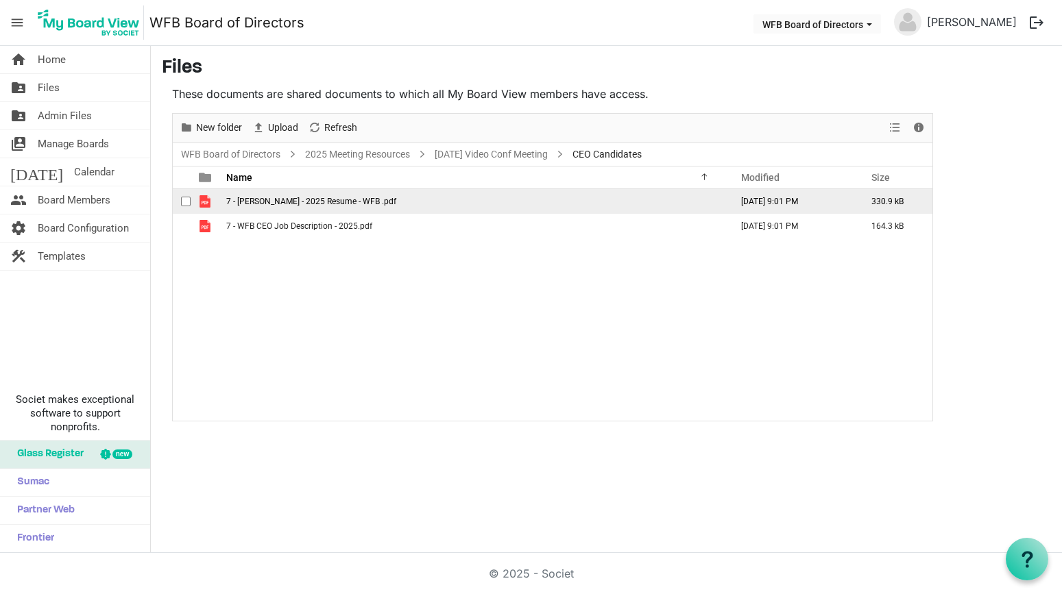
click at [274, 199] on span "7 - [PERSON_NAME] - 2025 Resume - WFB .pdf" at bounding box center [311, 202] width 170 height 10
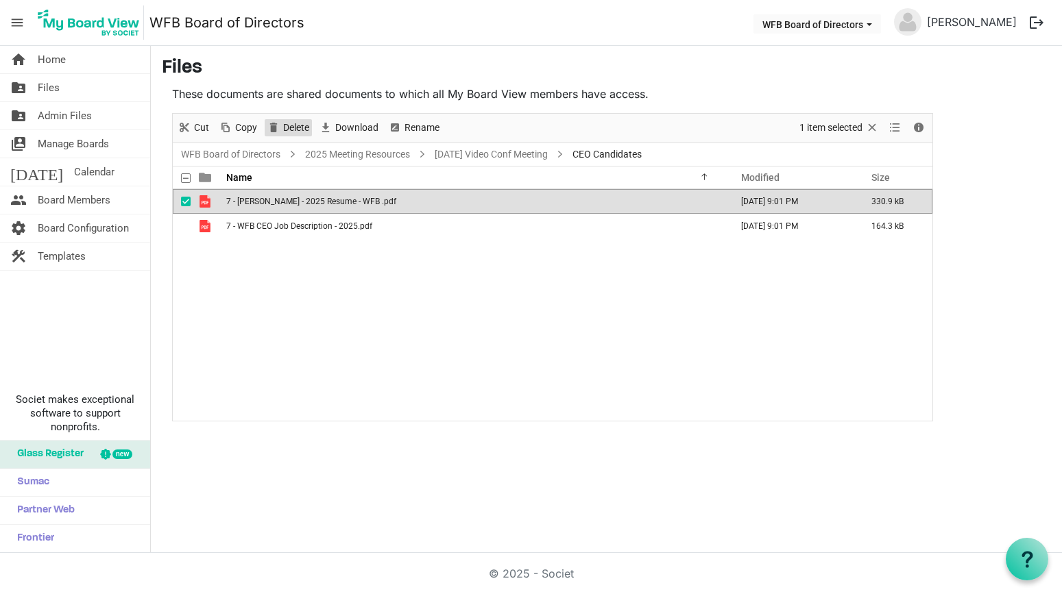
click at [288, 126] on span "Delete" at bounding box center [296, 127] width 29 height 17
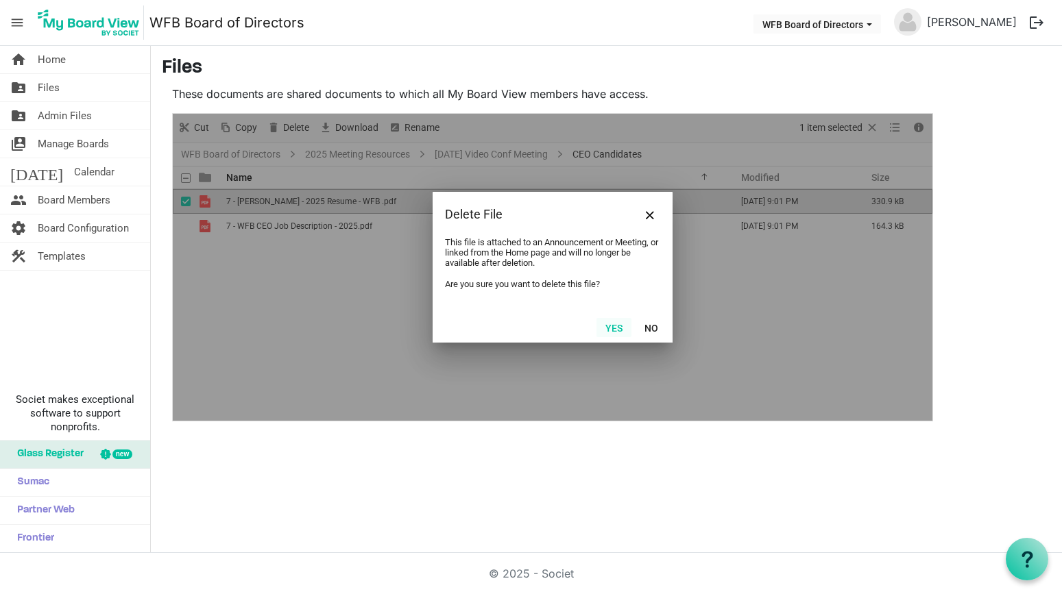
click at [621, 331] on button "Yes" at bounding box center [614, 327] width 35 height 19
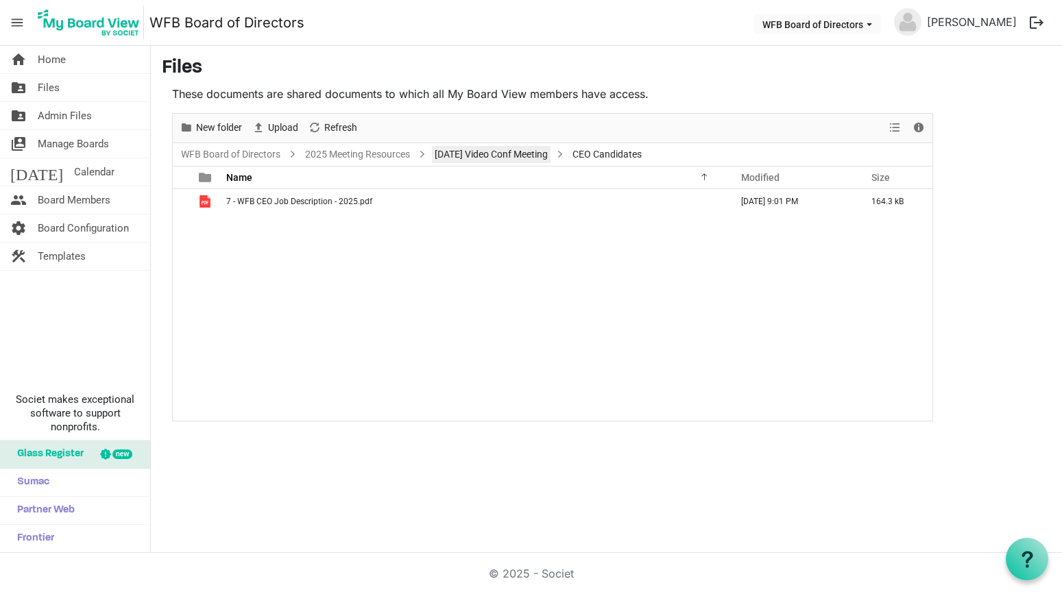
click at [474, 149] on link "[DATE] Video Conf Meeting" at bounding box center [491, 154] width 119 height 17
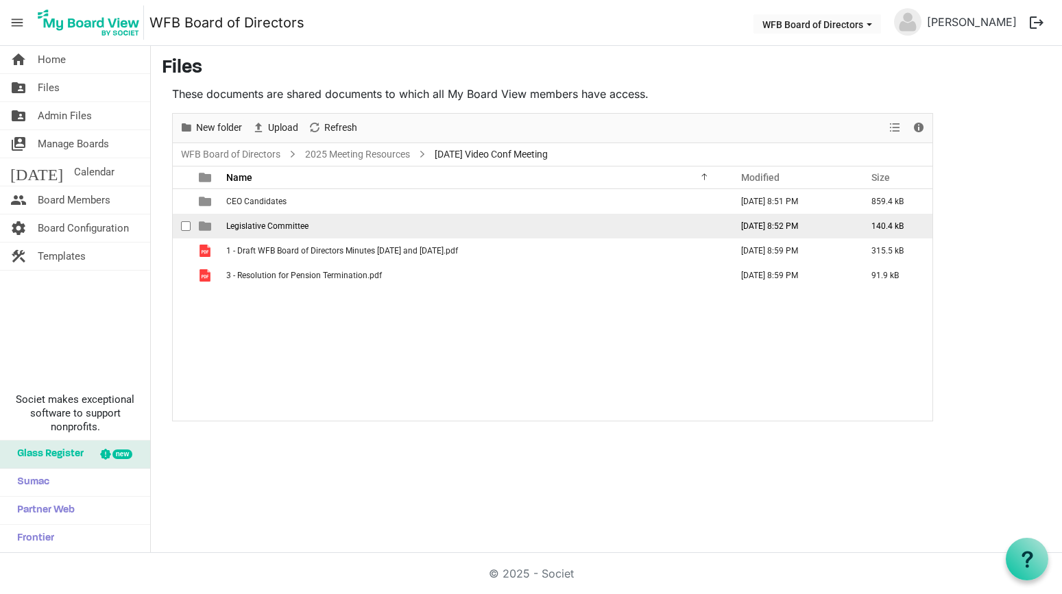
click at [269, 229] on span "Legislative Committee" at bounding box center [267, 226] width 82 height 10
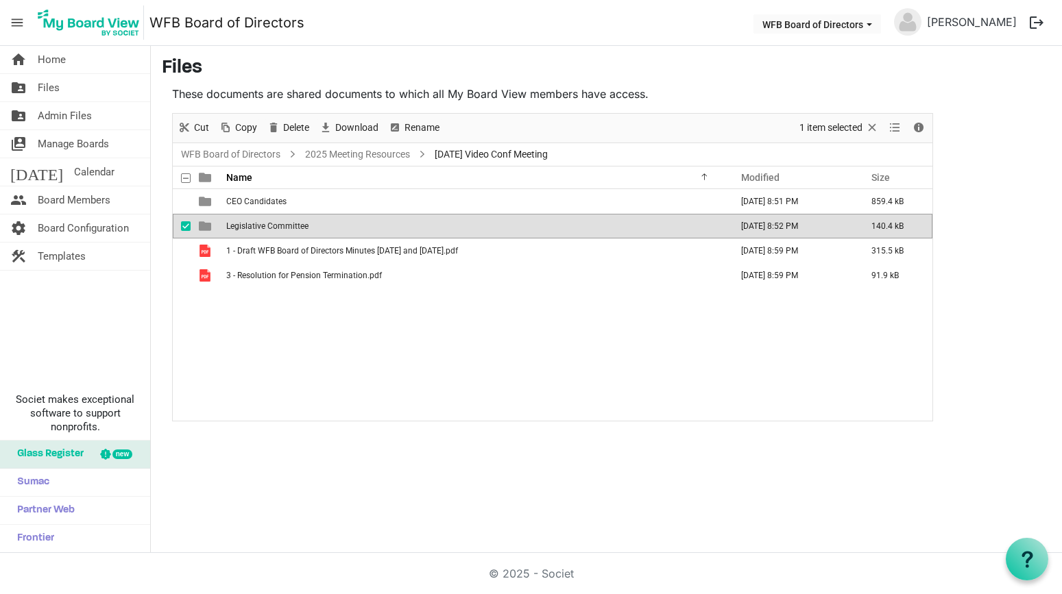
click at [269, 229] on span "Legislative Committee" at bounding box center [267, 226] width 82 height 10
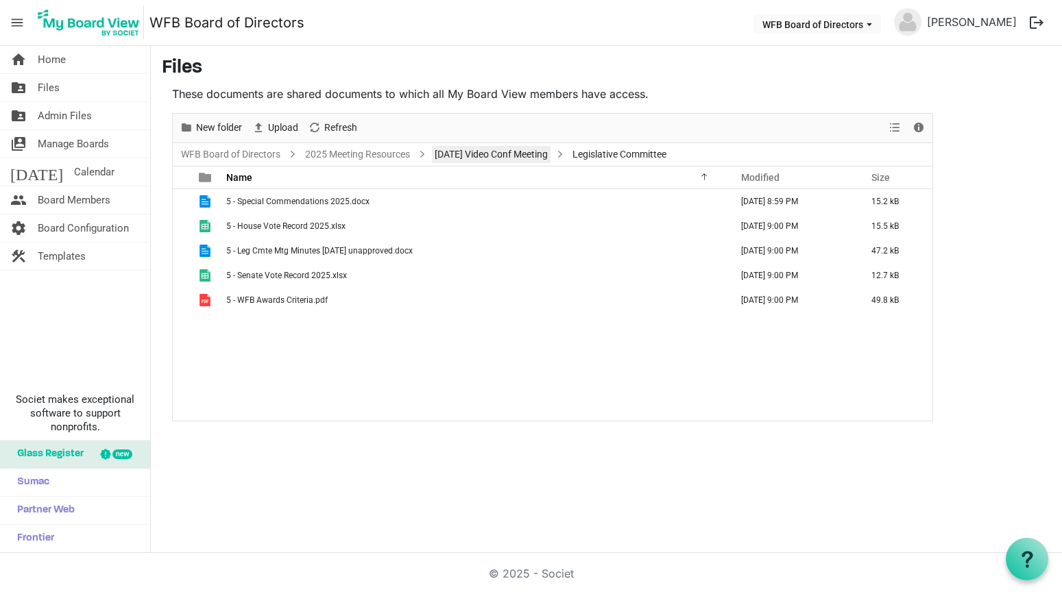
click at [462, 155] on link "[DATE] Video Conf Meeting" at bounding box center [491, 154] width 119 height 17
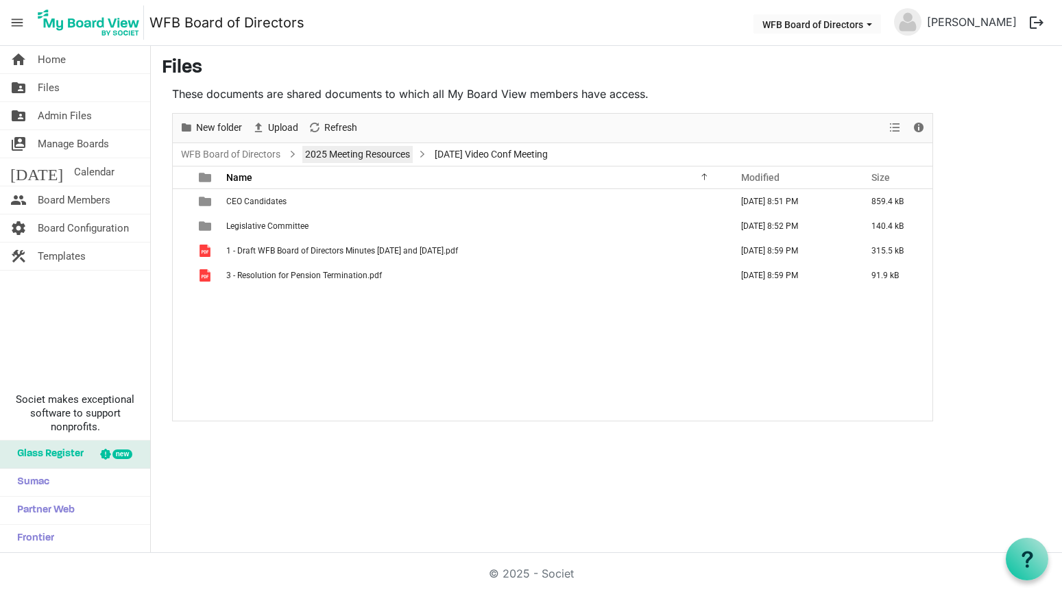
click at [370, 158] on link "2025 Meeting Resources" at bounding box center [357, 154] width 110 height 17
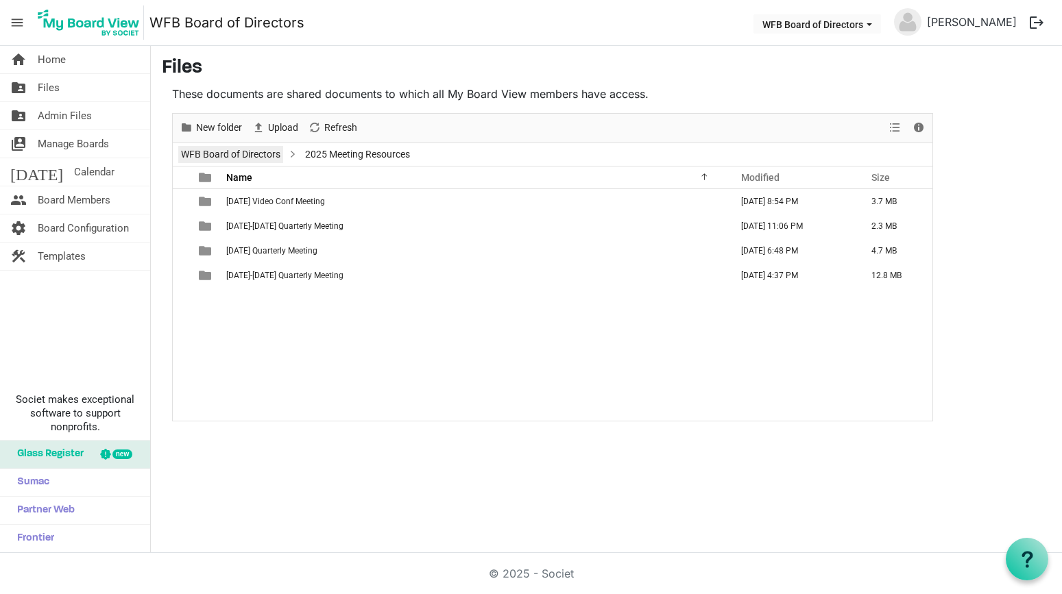
click at [239, 150] on link "WFB Board of Directors" at bounding box center [230, 154] width 105 height 17
